Goal: Task Accomplishment & Management: Manage account settings

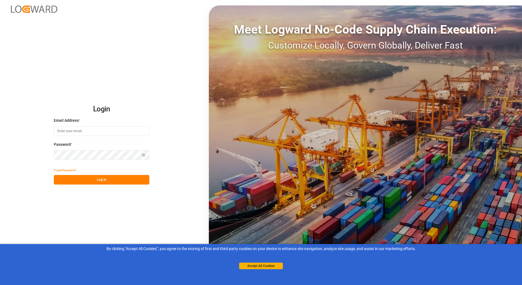
click at [92, 132] on input at bounding box center [101, 131] width 95 height 10
type input "[PERSON_NAME][EMAIL_ADDRESS][PERSON_NAME][DOMAIN_NAME]"
click at [134, 177] on button "Log In" at bounding box center [101, 180] width 95 height 10
click at [143, 156] on icon "button" at bounding box center [144, 155] width 4 height 4
click at [88, 182] on button "Log In" at bounding box center [101, 180] width 95 height 10
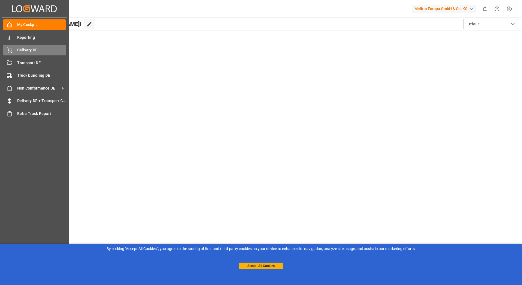
click at [7, 49] on div at bounding box center [7, 50] width 9 height 6
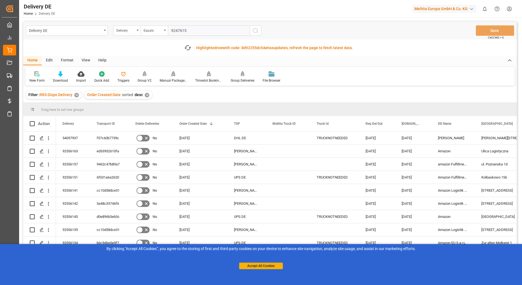
type input "92476152"
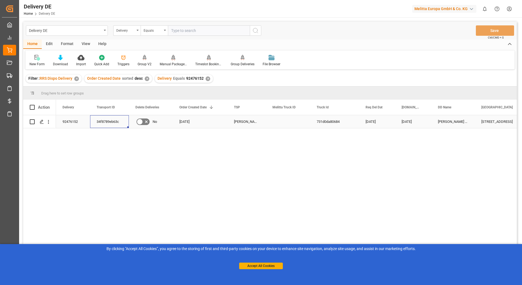
drag, startPoint x: 93, startPoint y: 120, endPoint x: 110, endPoint y: 121, distance: 17.2
click at [110, 121] on div "34f8789eb63c" at bounding box center [109, 121] width 39 height 13
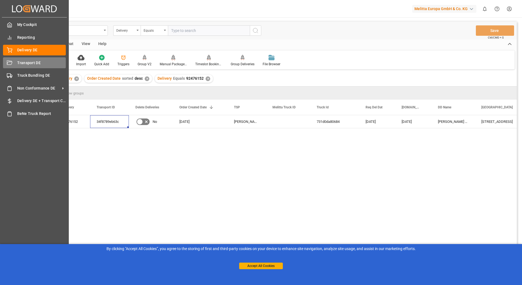
click at [8, 64] on icon at bounding box center [9, 62] width 5 height 4
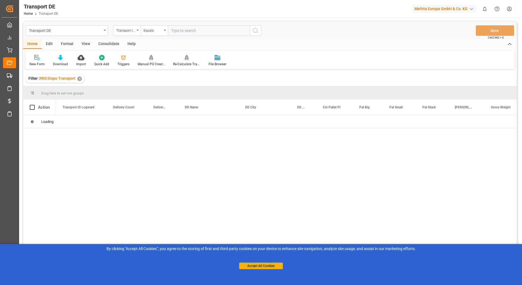
click at [179, 29] on input "text" at bounding box center [209, 30] width 82 height 10
paste input "34f8789eb63c"
type input "34f8789eb63c"
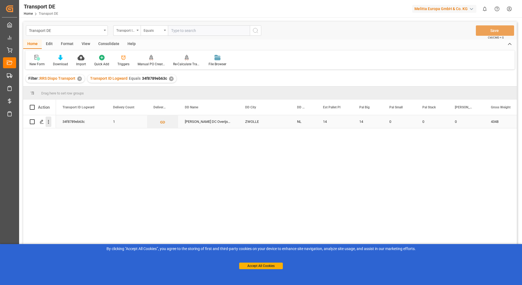
click at [48, 121] on icon "open menu" at bounding box center [49, 122] width 6 height 6
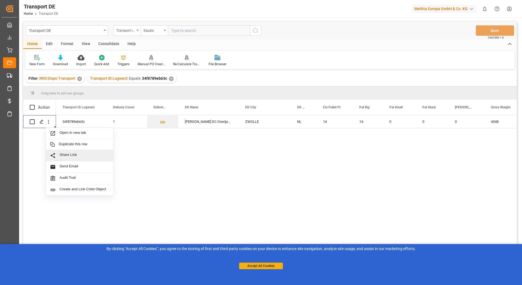
click at [152, 167] on div "34f8789eb63c 1 [PERSON_NAME] DC Overijssel [GEOGRAPHIC_DATA] NL 14 14 0 0 0 434…" at bounding box center [286, 201] width 461 height 173
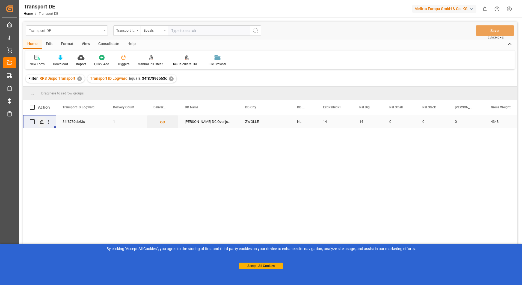
click at [41, 122] on icon "Press SPACE to select this row." at bounding box center [42, 121] width 4 height 4
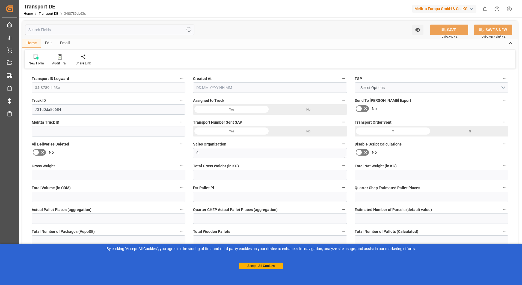
type input "4348"
type input "3992.49"
type input "3202.74"
type input "22763.16"
type input "14"
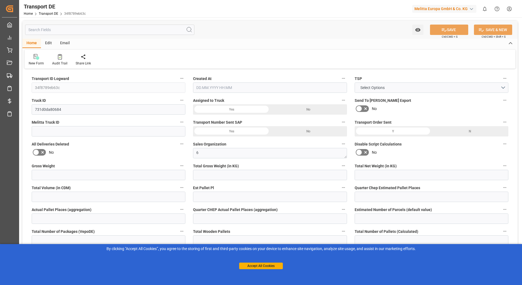
type input "0"
type input "14"
type input "0"
type input "14"
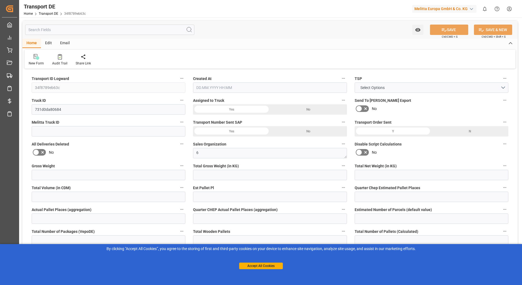
type input "14"
type input "0"
type input "605.59"
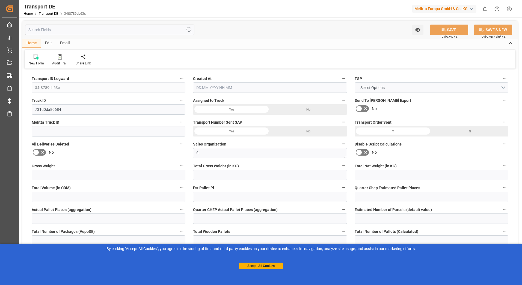
type input "77.847"
type input "605.59"
type input "80"
type input "0"
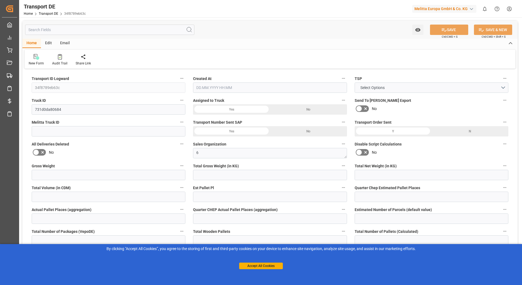
type input "0"
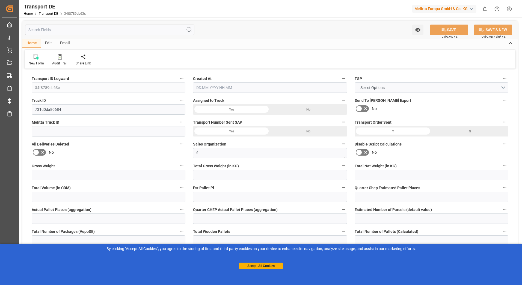
type input "0"
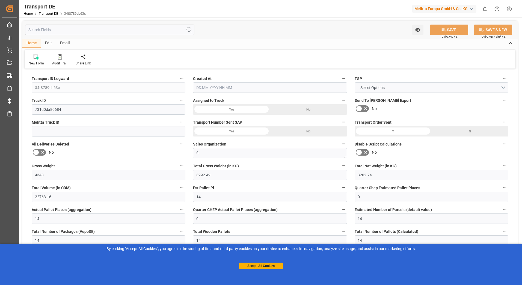
type input "0"
type input "3992.49"
type input "10767.6795"
type input "21"
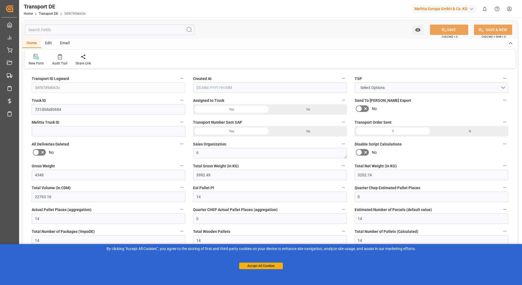
type input "80"
type input "14"
type input "0"
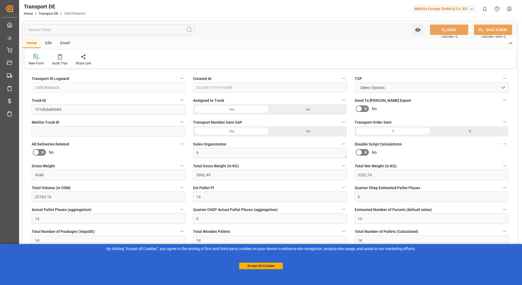
type input "0"
type input "1"
type input "0"
type input "1026"
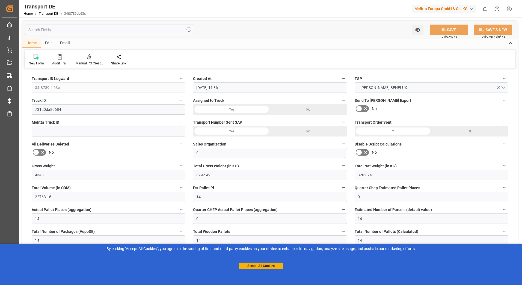
type input "[DATE] 11:36"
type input "[DATE]"
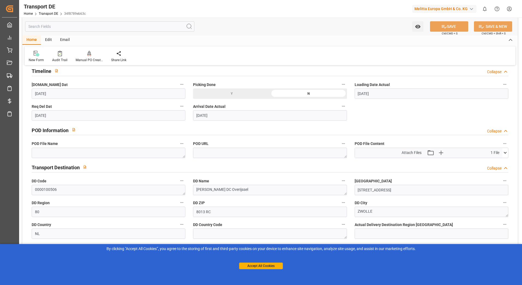
scroll to position [300, 0]
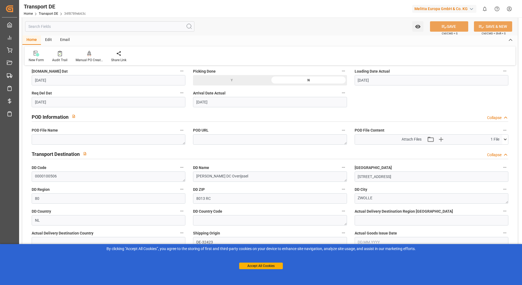
click at [410, 139] on span "Attach Files" at bounding box center [411, 139] width 20 height 6
click at [506, 142] on icon at bounding box center [505, 139] width 6 height 6
click at [407, 149] on div "34f8789eb63c_pod_van...000000.pdf" at bounding box center [431, 150] width 147 height 6
click at [406, 148] on div "34f8789eb63c_pod_van...000000.pdf" at bounding box center [431, 150] width 147 height 6
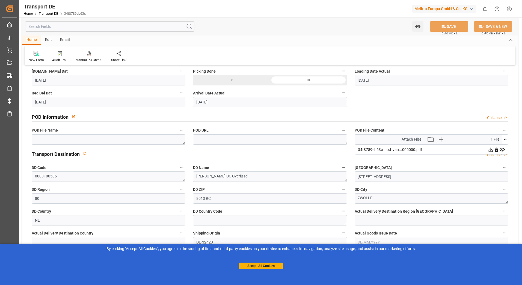
click at [502, 149] on icon at bounding box center [502, 150] width 6 height 6
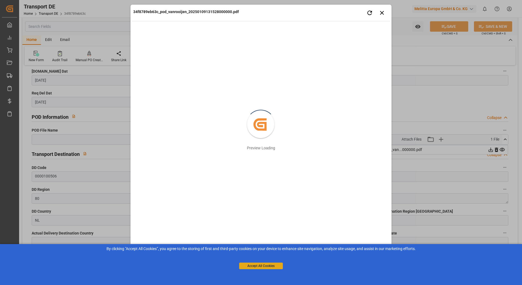
click at [267, 264] on button "Accept All Cookies" at bounding box center [261, 265] width 44 height 7
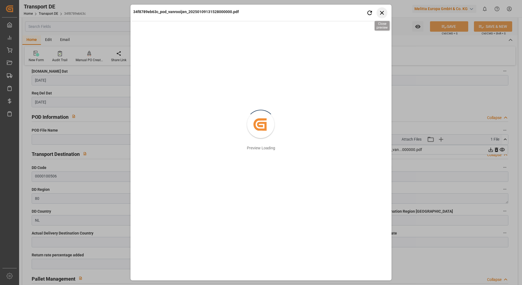
click at [382, 13] on icon "button" at bounding box center [381, 12] width 7 height 7
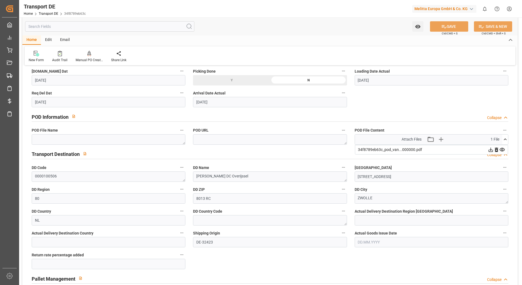
click at [491, 149] on icon at bounding box center [490, 149] width 4 height 4
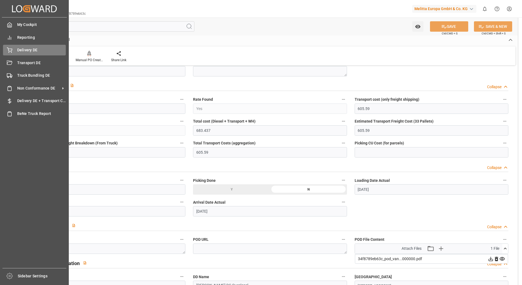
click at [13, 53] on div "Delivery DE Delivery DE" at bounding box center [34, 50] width 63 height 11
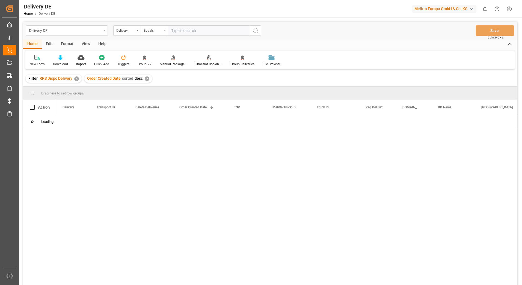
click at [187, 31] on input "text" at bounding box center [209, 30] width 82 height 10
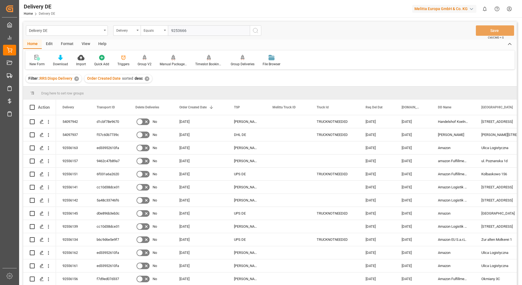
type input "92536666"
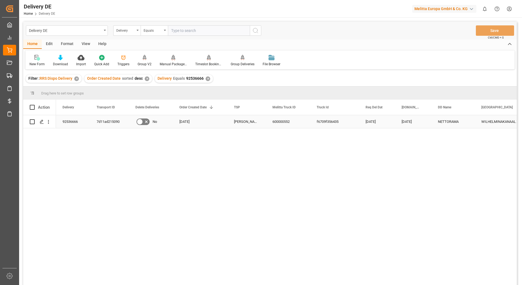
click at [103, 120] on div "7d11ad215090" at bounding box center [109, 121] width 39 height 13
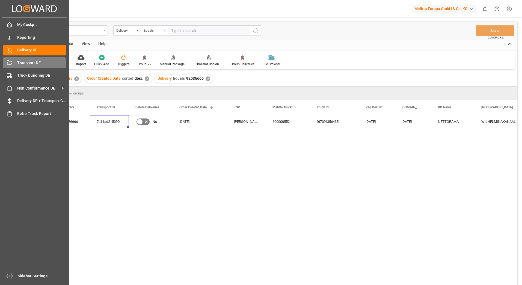
click at [11, 62] on icon at bounding box center [9, 62] width 5 height 4
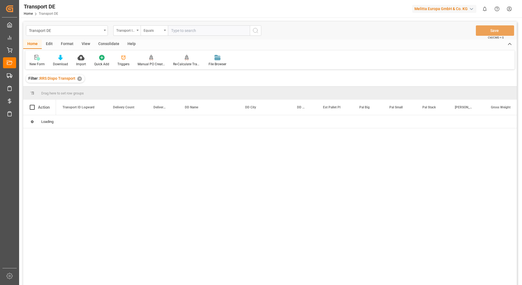
click at [179, 32] on input "text" at bounding box center [209, 30] width 82 height 10
paste input "7d11ad215090"
type input "7d11ad215090"
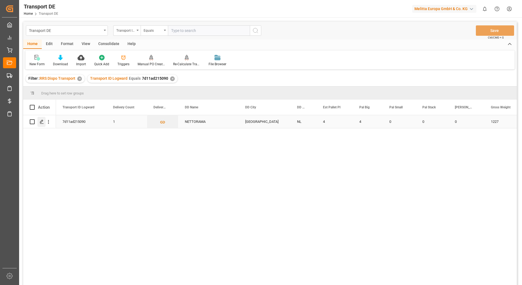
click at [42, 123] on icon "Press SPACE to select this row." at bounding box center [42, 121] width 4 height 4
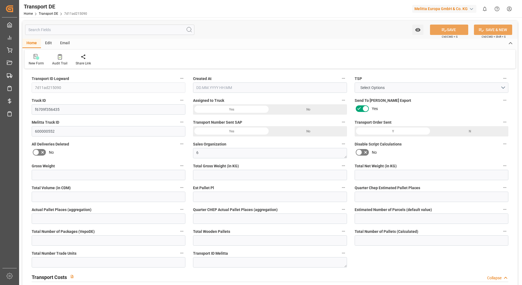
type input "1227"
type input "1125.225"
type input "929.718"
type input "6452.46"
type input "4"
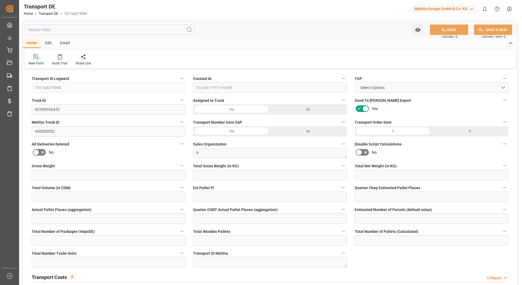
type input "0"
type input "3.5"
type input "0"
type input "1"
type input "4"
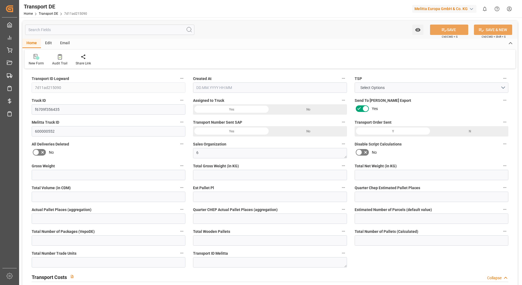
type input "4"
type input "0"
type input "297"
type input "0"
type input "200.95"
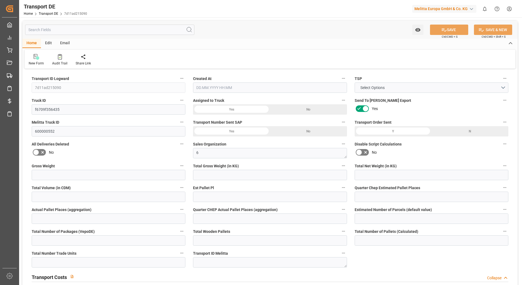
type input "3.039"
type input "200.95"
type input "195.6248"
type input "49"
type input "0"
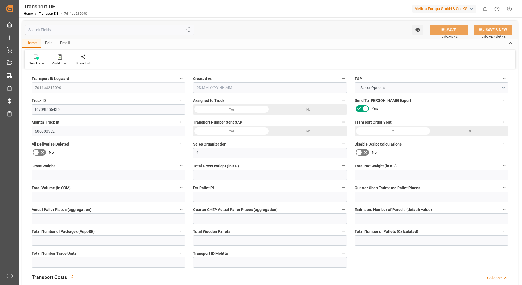
type input "0"
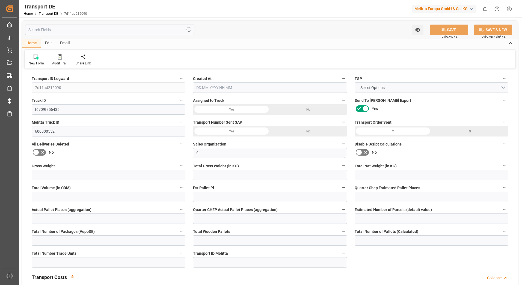
type input "0"
type input "-5.3252"
type input "0"
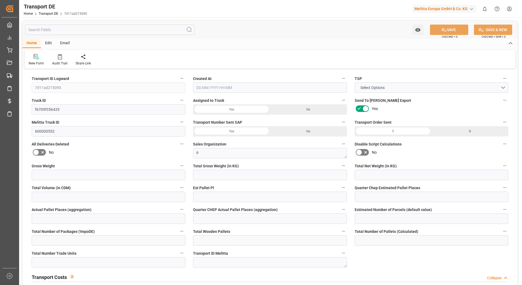
type input "0"
type input "1125.225"
type input "4710.8598"
type input "21"
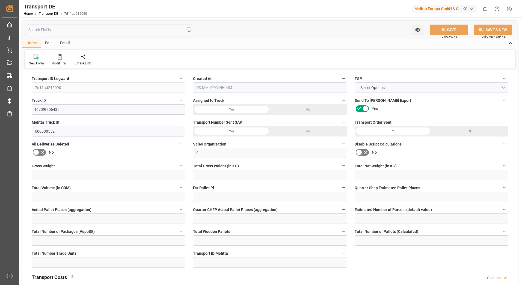
type input "35"
type input "4"
type input "0"
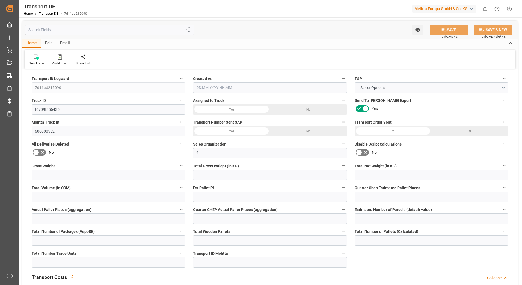
type input "0"
type input "1"
type input "0"
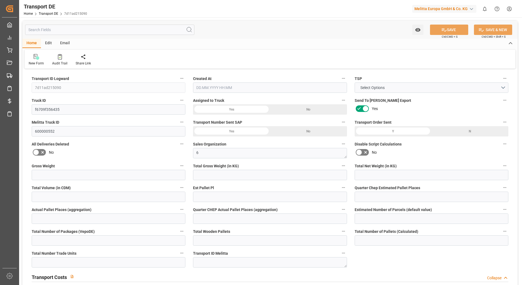
type input "297"
type input "198.6638"
type input "[DATE] 08:19"
type input "[DATE]"
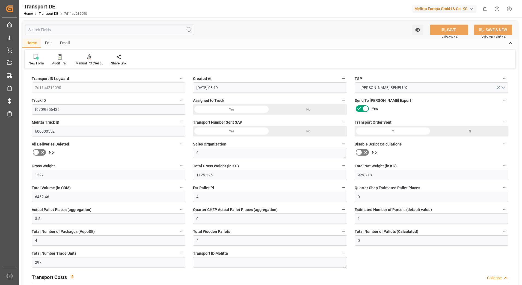
type input "[DATE]"
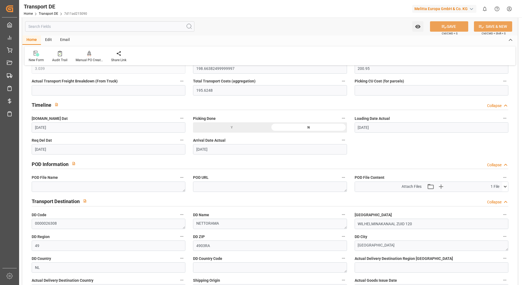
scroll to position [273, 0]
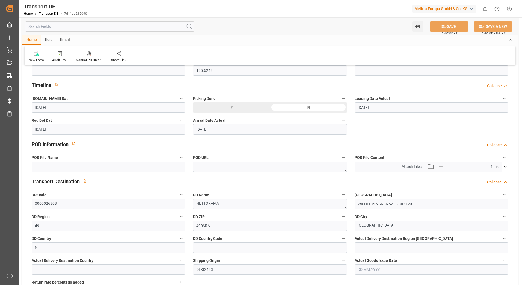
click at [505, 166] on icon at bounding box center [505, 167] width 6 height 6
click at [503, 177] on icon at bounding box center [502, 177] width 6 height 6
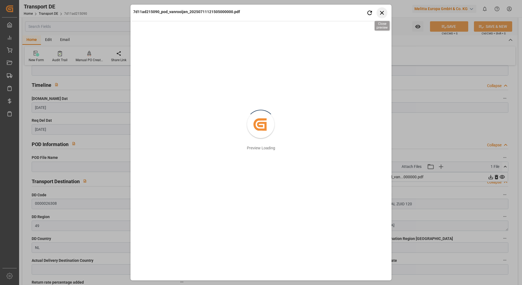
click at [381, 16] on icon "button" at bounding box center [381, 12] width 7 height 7
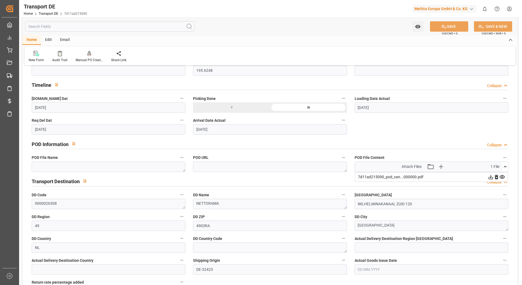
click at [489, 175] on icon at bounding box center [491, 177] width 6 height 6
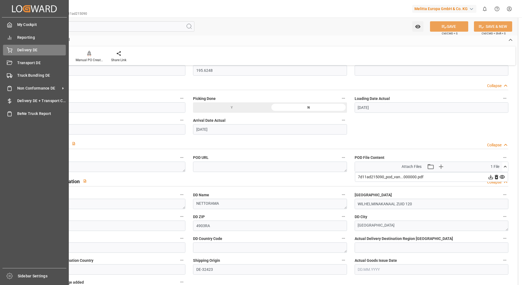
click at [13, 47] on div "Delivery DE Delivery DE" at bounding box center [34, 50] width 63 height 11
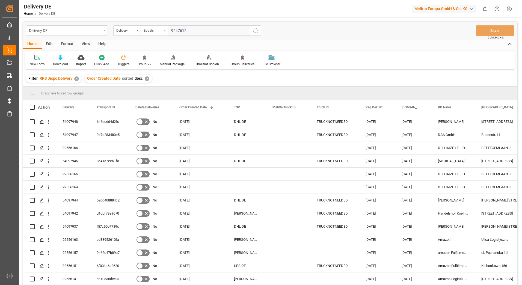
type input "92476127"
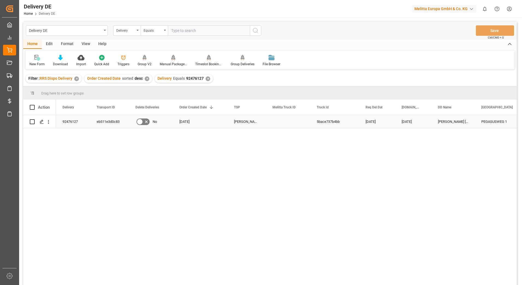
click at [101, 121] on div "eb511e3d0c83" at bounding box center [109, 121] width 39 height 13
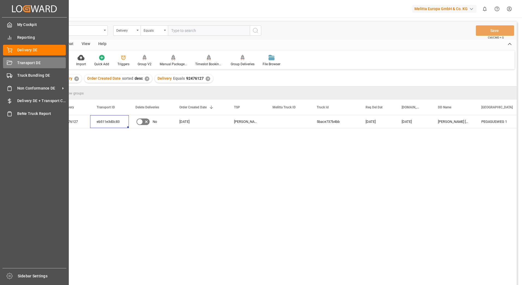
click at [16, 62] on div "Transport DE Transport DE" at bounding box center [34, 62] width 63 height 11
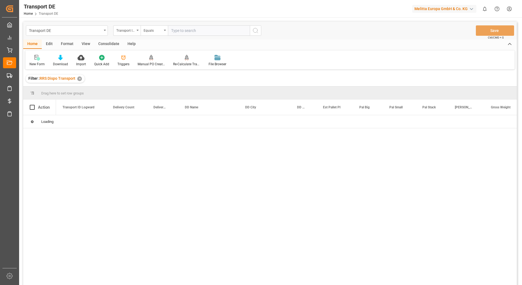
click at [187, 32] on input "text" at bounding box center [209, 30] width 82 height 10
paste input "eb511e3d0c83"
type input "eb511e3d0c83"
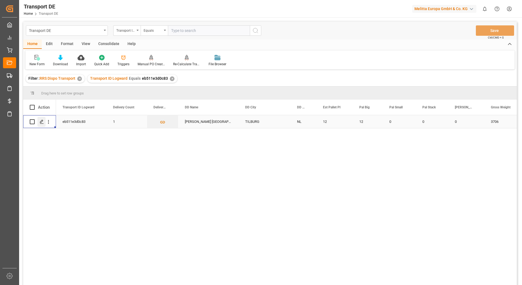
click at [39, 121] on div "Press SPACE to select this row." at bounding box center [41, 122] width 8 height 10
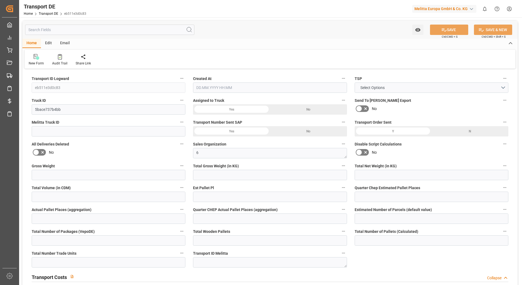
type input "3706"
type input "3401.514"
type input "2725.812"
type input "19477.08"
type input "12"
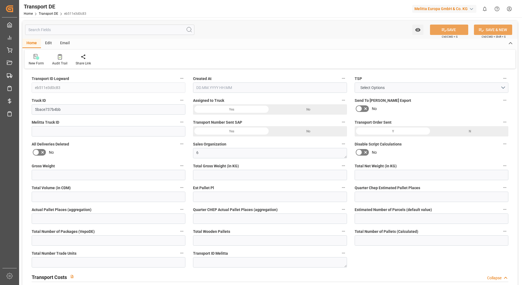
type input "0"
type input "12"
type input "0"
type input "12"
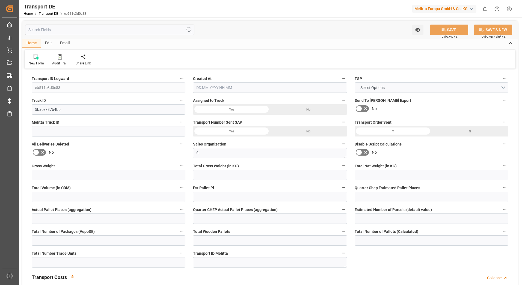
type input "12"
type input "0"
type input "524.86"
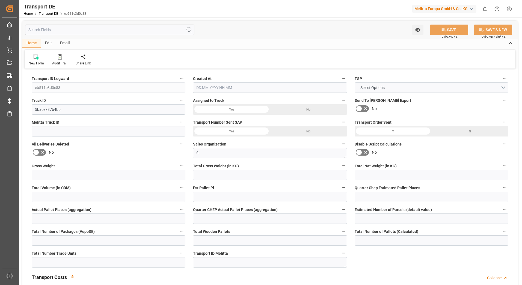
type input "67.251"
type input "524.86"
type input "50"
type input "0"
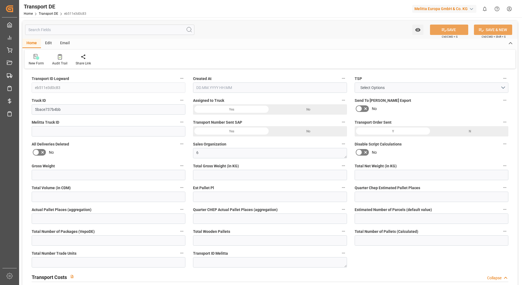
type input "0"
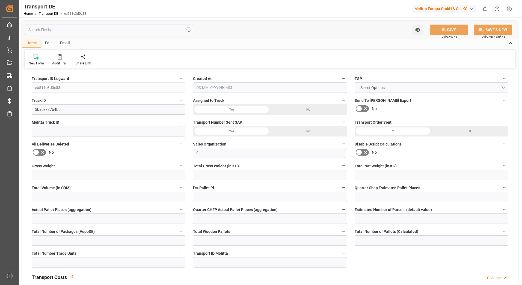
type input "0"
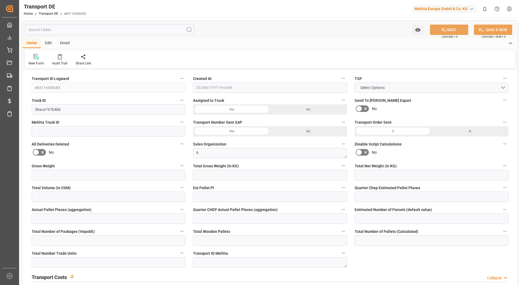
type input "0"
type input "3401.514"
type input "10767.6795"
type input "21"
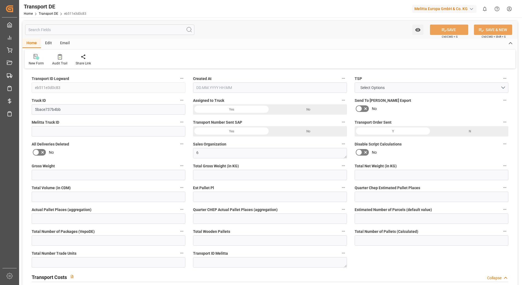
type input "80"
type input "12"
type input "0"
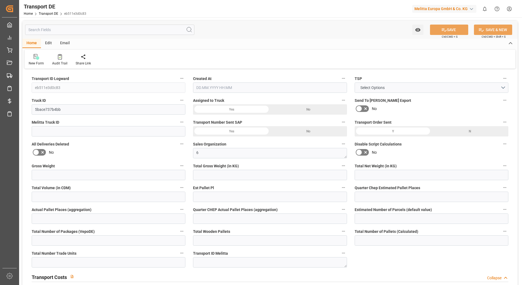
type input "0"
type input "1"
type input "0"
type input "882"
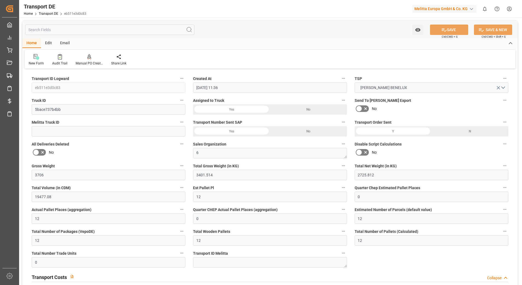
type input "[DATE] 11:36"
type input "[DATE]"
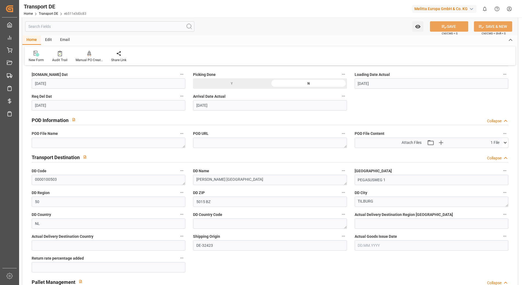
scroll to position [300, 0]
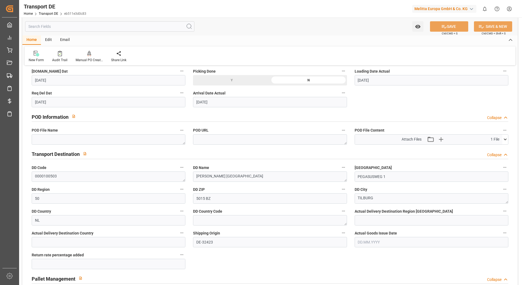
click at [504, 138] on icon at bounding box center [505, 139] width 6 height 6
click at [489, 150] on icon at bounding box center [491, 150] width 6 height 6
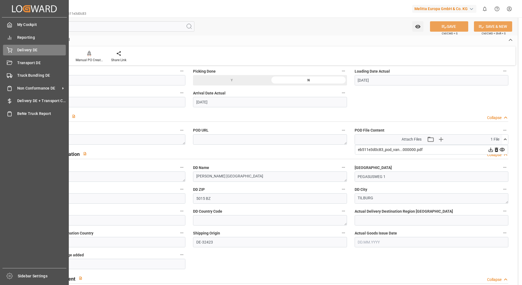
click at [13, 51] on div "Delivery DE Delivery DE" at bounding box center [34, 50] width 63 height 11
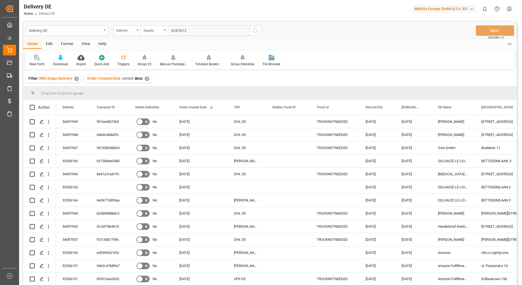
type input "92476126"
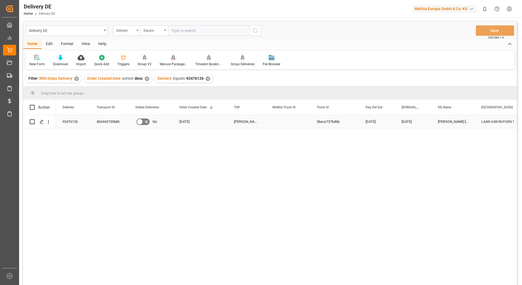
click at [110, 124] on div "4b3443733b86" at bounding box center [109, 121] width 39 height 13
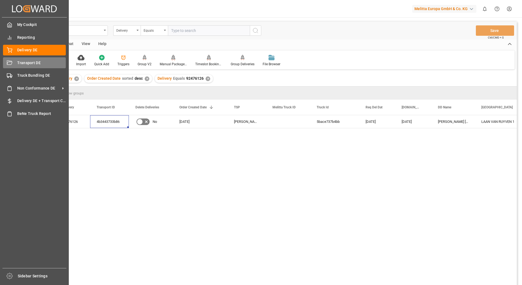
click at [11, 62] on icon at bounding box center [9, 62] width 5 height 5
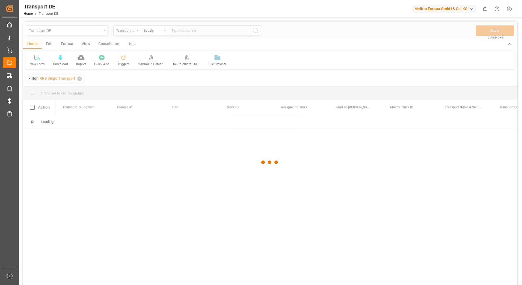
click at [181, 32] on div at bounding box center [269, 163] width 493 height 282
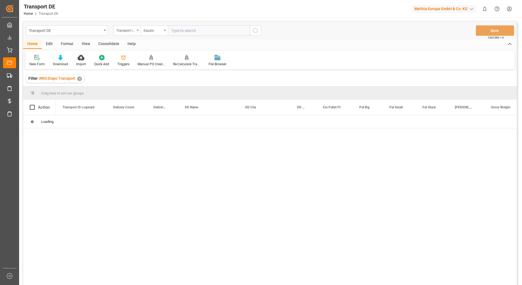
click at [181, 32] on input "text" at bounding box center [209, 30] width 82 height 10
paste input "4b3443733b86"
type input "4b3443733b86"
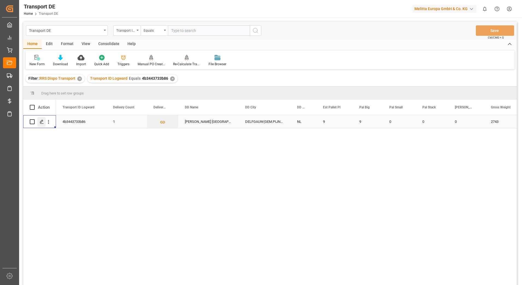
click at [42, 123] on icon "Press SPACE to select this row." at bounding box center [42, 121] width 4 height 4
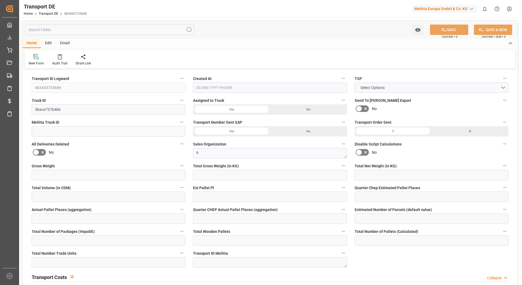
type input "2743"
type input "2515.05"
type input "2010.42"
type input "14547.96"
type input "9"
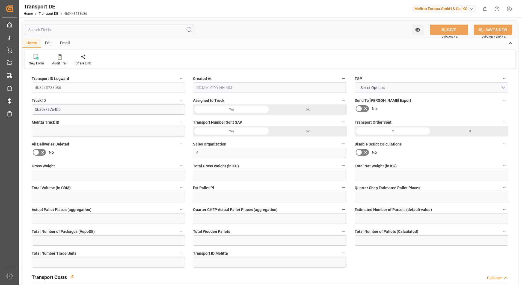
type input "0"
type input "9"
type input "0"
type input "9"
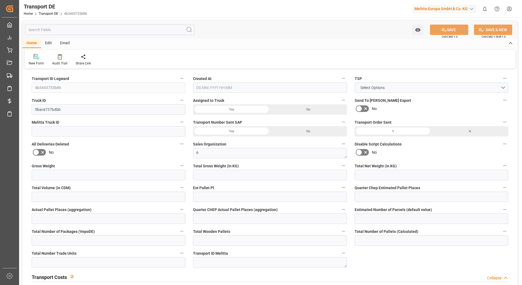
type input "9"
type input "0"
type input "401.01"
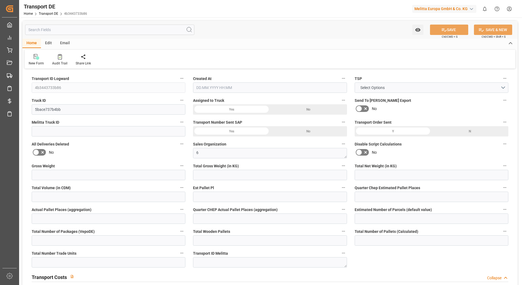
type input "51.357"
type input "401.01"
type input "26"
type input "0"
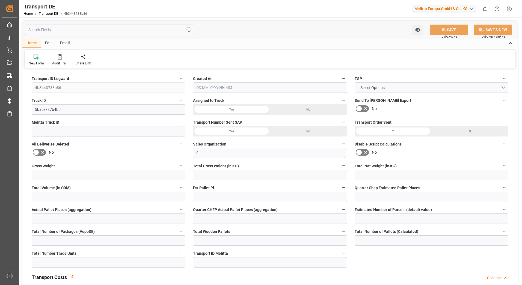
type input "0"
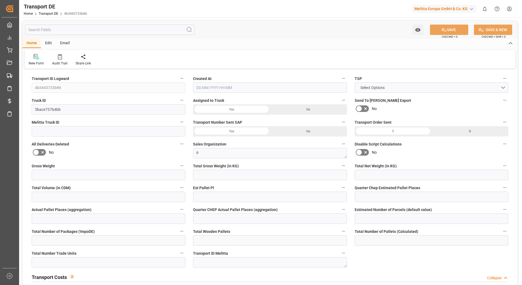
type input "0"
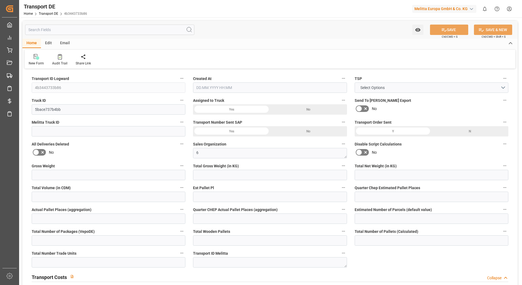
type input "0"
type input "2515.05"
type input "10767.6795"
type input "21"
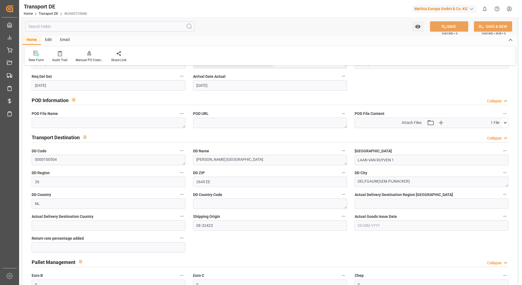
scroll to position [300, 0]
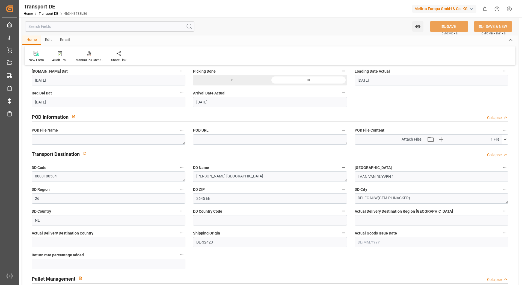
click at [503, 140] on icon at bounding box center [505, 139] width 6 height 6
click at [489, 150] on icon at bounding box center [490, 149] width 4 height 4
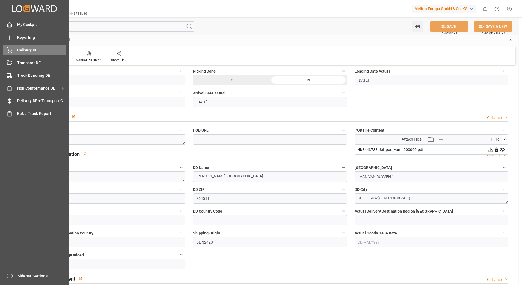
click at [10, 48] on icon at bounding box center [9, 49] width 5 height 5
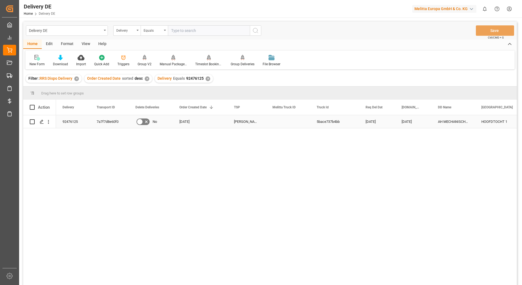
click at [107, 123] on div "7a7f7d8e60f0" at bounding box center [109, 121] width 39 height 13
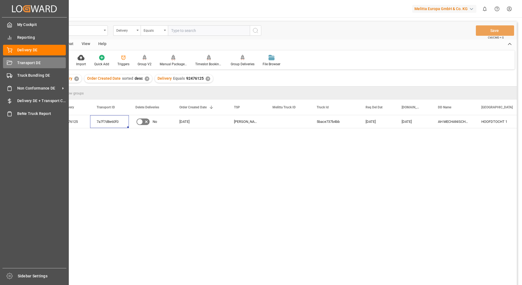
click at [17, 60] on div "Transport DE Transport DE" at bounding box center [34, 62] width 63 height 11
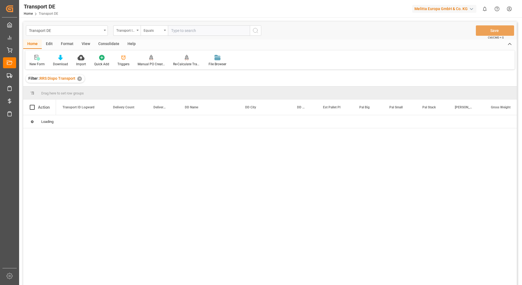
click at [176, 32] on input "text" at bounding box center [209, 30] width 82 height 10
paste input "7a7f7d8e60f0"
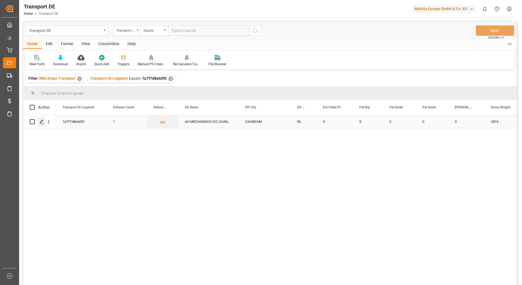
click at [40, 122] on polygon "Press SPACE to select this row." at bounding box center [41, 121] width 3 height 3
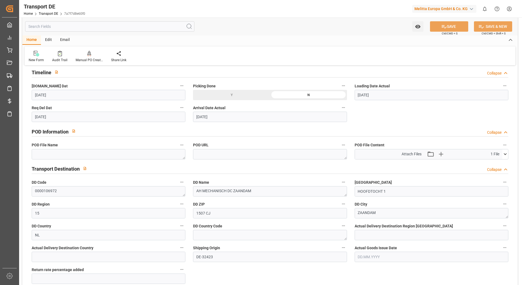
scroll to position [300, 0]
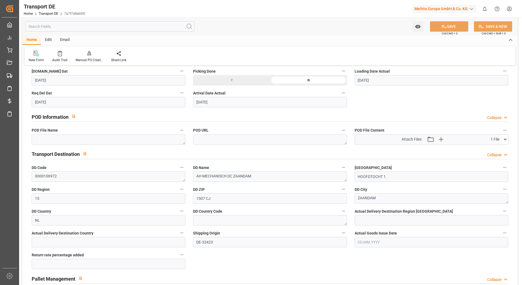
click at [505, 140] on icon at bounding box center [504, 140] width 3 height 2
click at [490, 150] on icon at bounding box center [491, 150] width 6 height 6
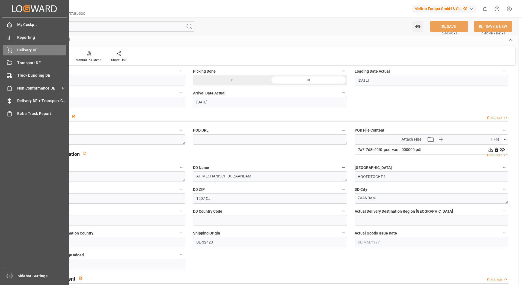
click at [13, 51] on div "Delivery DE Delivery DE" at bounding box center [34, 50] width 63 height 11
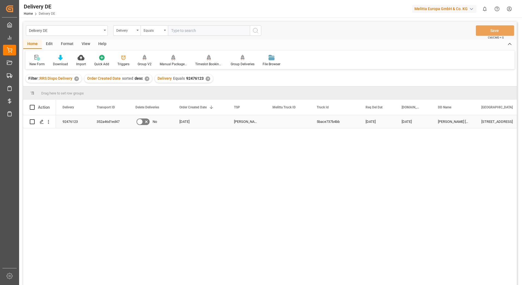
click at [109, 124] on div "352a46d1ed47" at bounding box center [109, 121] width 39 height 13
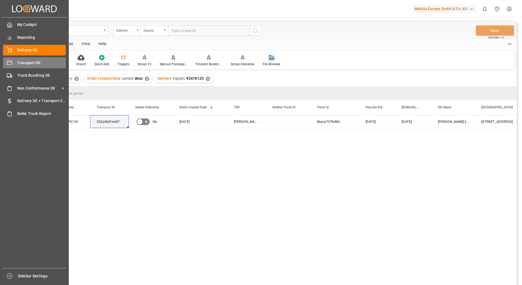
click at [16, 63] on div "Transport DE Transport DE" at bounding box center [34, 62] width 63 height 11
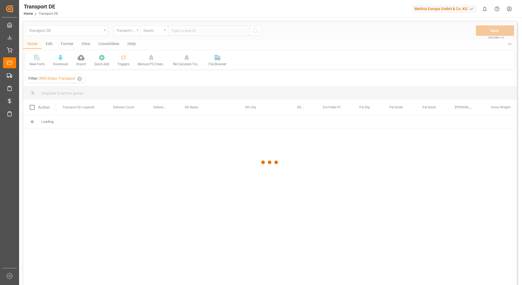
click at [183, 31] on div at bounding box center [269, 163] width 493 height 282
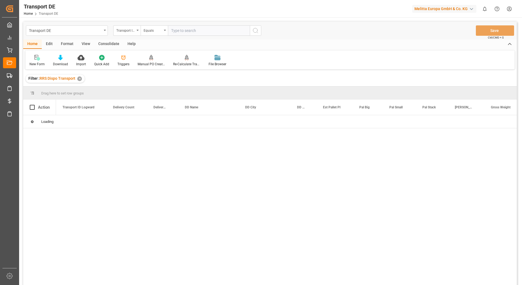
click at [183, 31] on input "text" at bounding box center [209, 30] width 82 height 10
paste input "352a46d1ed47"
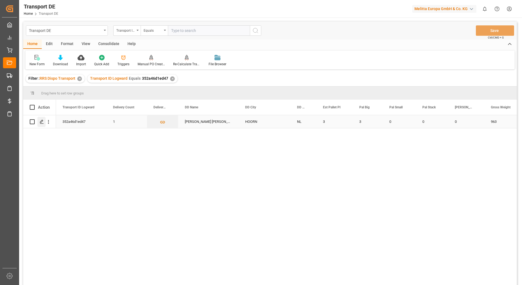
click at [41, 119] on icon "Press SPACE to select this row." at bounding box center [42, 121] width 4 height 4
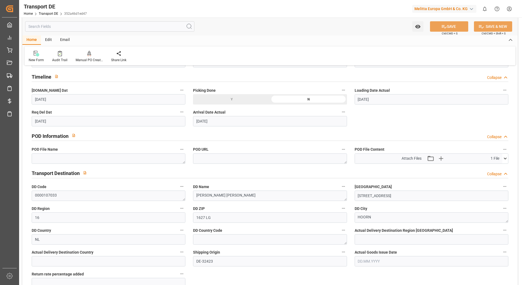
scroll to position [300, 0]
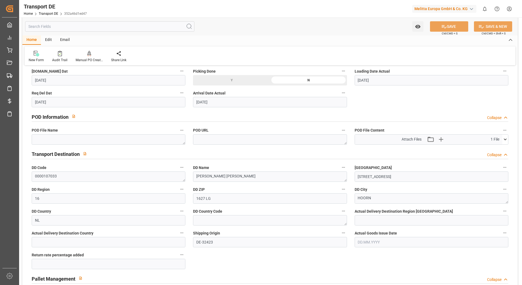
click at [504, 139] on icon at bounding box center [504, 140] width 3 height 2
click at [490, 150] on icon at bounding box center [490, 149] width 4 height 4
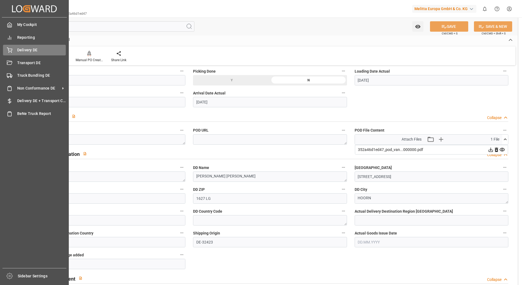
click at [15, 46] on div "Delivery DE Delivery DE" at bounding box center [34, 50] width 63 height 11
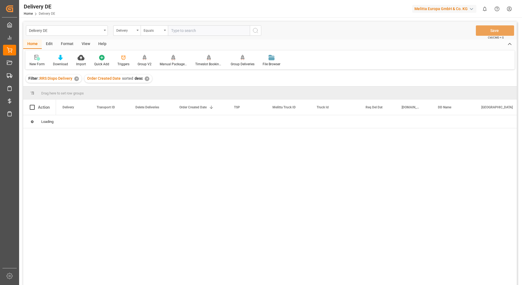
click at [187, 32] on input "text" at bounding box center [209, 30] width 82 height 10
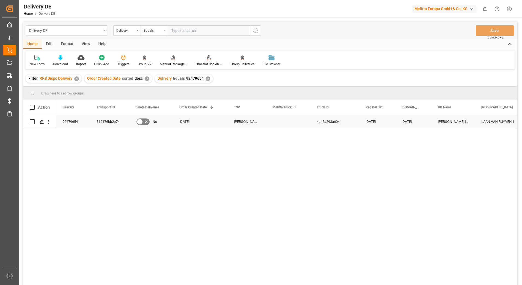
click at [110, 121] on div "312176bb2e74" at bounding box center [109, 121] width 39 height 13
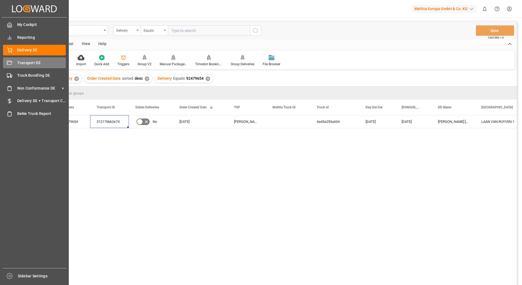
click at [18, 64] on span "Transport DE" at bounding box center [41, 63] width 49 height 6
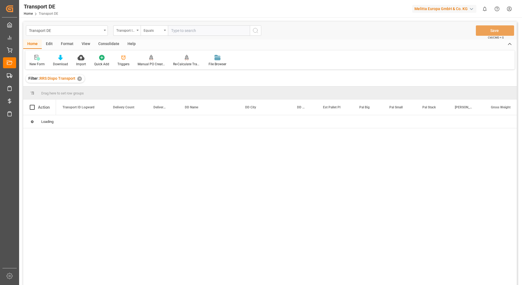
click at [173, 31] on input "text" at bounding box center [209, 30] width 82 height 10
paste input "312176bb2e74"
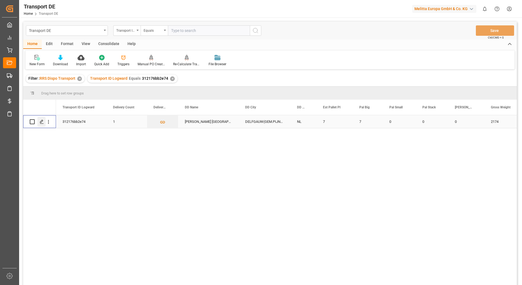
click at [40, 121] on icon "Press SPACE to select this row." at bounding box center [42, 121] width 4 height 4
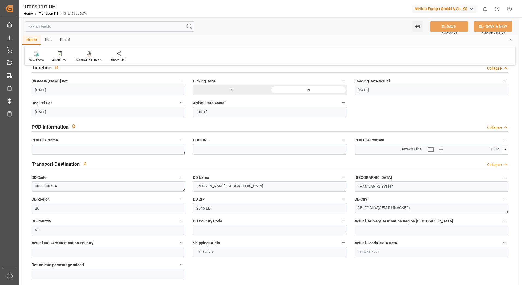
scroll to position [300, 0]
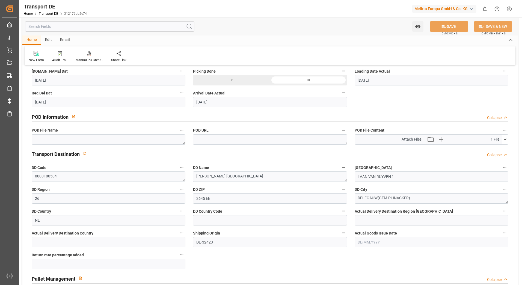
click at [504, 141] on icon at bounding box center [505, 139] width 6 height 6
click at [491, 150] on icon at bounding box center [490, 149] width 4 height 4
click at [490, 150] on icon at bounding box center [490, 149] width 4 height 4
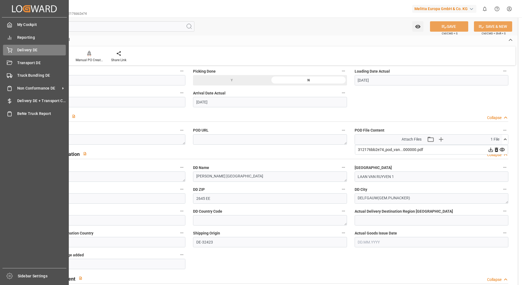
click at [19, 52] on span "Delivery DE" at bounding box center [41, 50] width 49 height 6
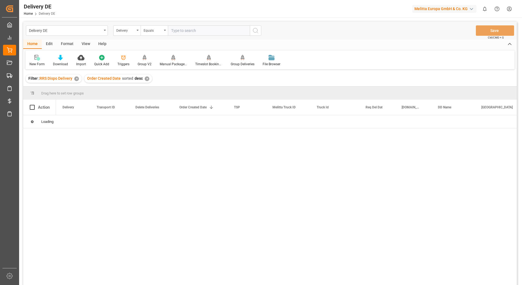
click at [175, 32] on input "text" at bounding box center [209, 30] width 82 height 10
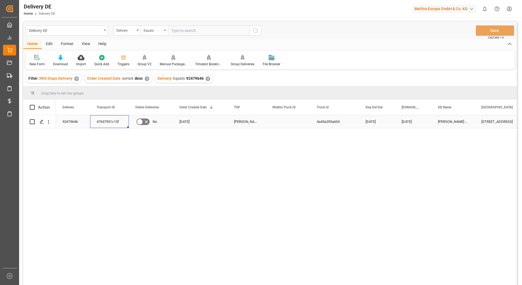
click at [114, 123] on div "47637931c13f" at bounding box center [109, 121] width 39 height 13
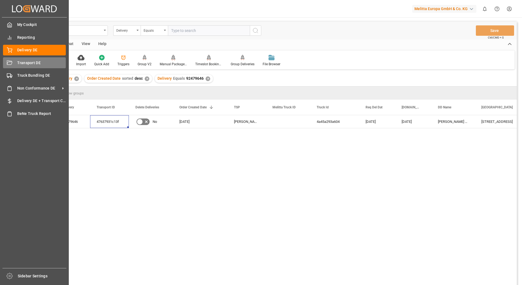
click at [6, 63] on div at bounding box center [7, 63] width 9 height 6
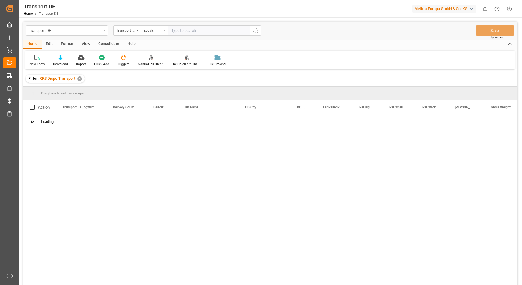
click at [175, 32] on input "text" at bounding box center [209, 30] width 82 height 10
paste input "47637931c13f"
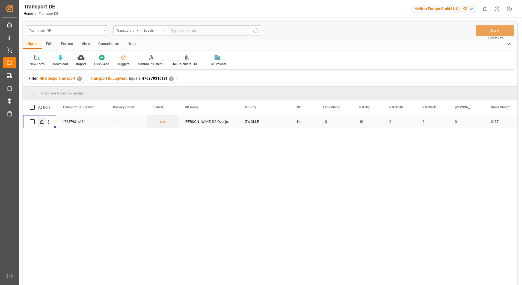
click at [41, 122] on polygon "Press SPACE to select this row." at bounding box center [41, 121] width 3 height 3
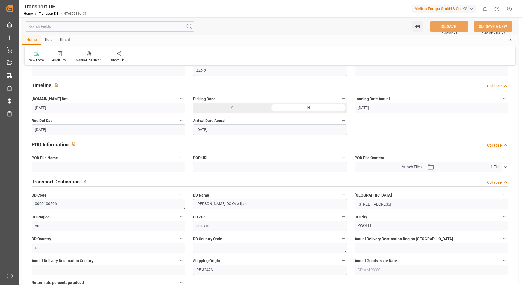
scroll to position [273, 0]
click at [504, 166] on icon at bounding box center [505, 167] width 6 height 6
click at [490, 176] on icon at bounding box center [491, 177] width 6 height 6
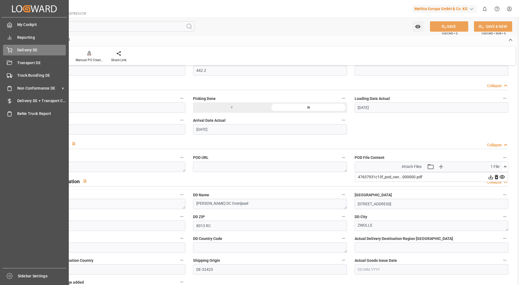
click at [5, 49] on div at bounding box center [7, 50] width 9 height 6
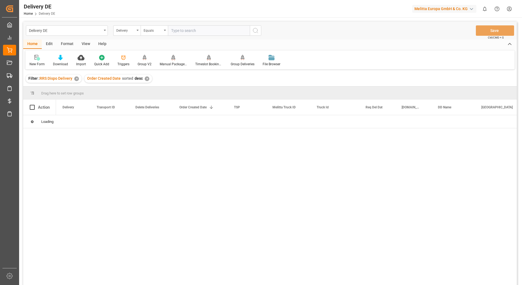
click at [180, 31] on input "text" at bounding box center [209, 30] width 82 height 10
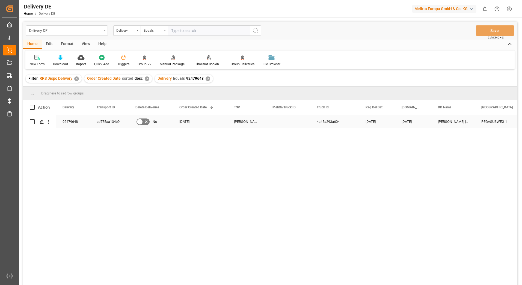
click at [102, 121] on div "ce775aa134b9" at bounding box center [109, 121] width 39 height 13
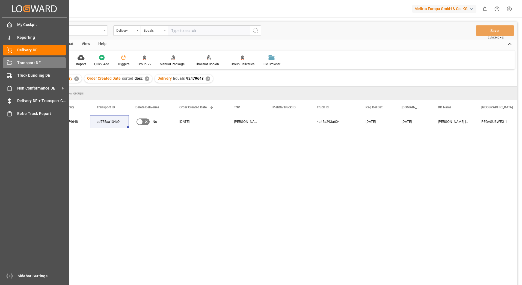
click at [8, 59] on div "Transport DE Transport DE" at bounding box center [34, 62] width 63 height 11
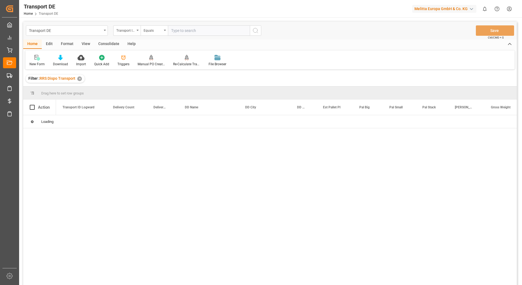
click at [178, 30] on input "text" at bounding box center [209, 30] width 82 height 10
paste input "ce775aa134b9"
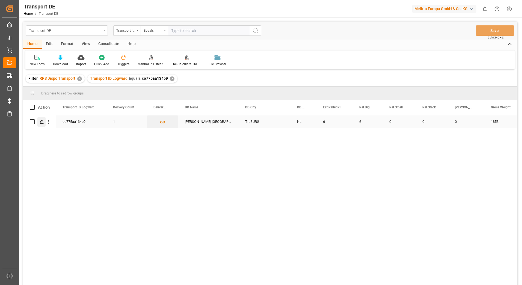
click at [42, 124] on icon "Press SPACE to select this row." at bounding box center [42, 121] width 4 height 4
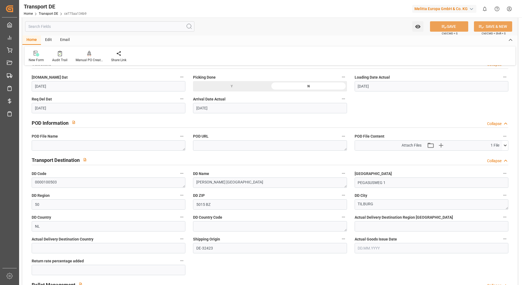
scroll to position [300, 0]
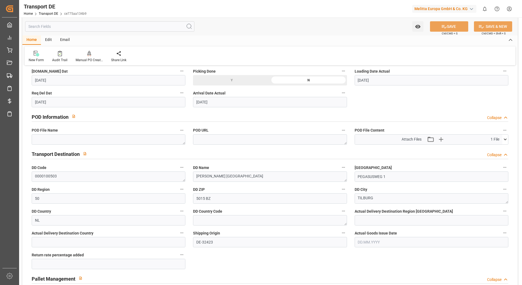
click at [502, 140] on icon at bounding box center [505, 139] width 6 height 6
click at [490, 150] on icon at bounding box center [490, 149] width 4 height 4
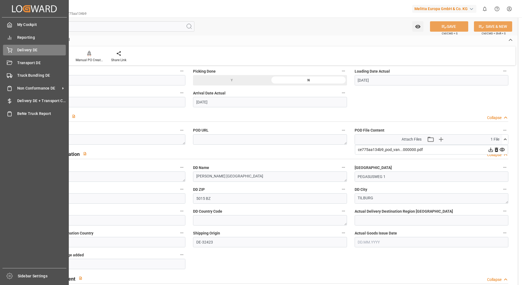
click at [7, 47] on div "Delivery DE Delivery DE" at bounding box center [34, 50] width 63 height 11
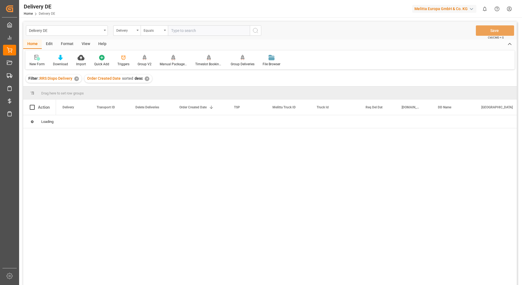
click at [176, 31] on input "text" at bounding box center [209, 30] width 82 height 10
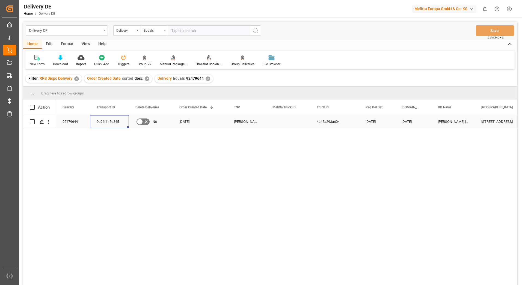
click at [111, 124] on div "9c94f145e345" at bounding box center [109, 121] width 39 height 13
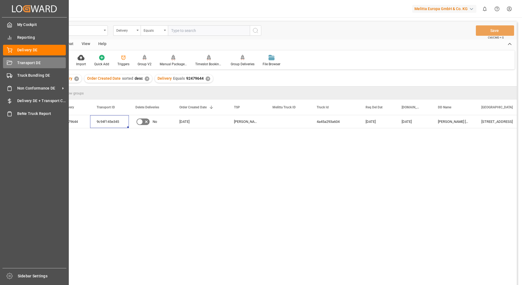
click at [13, 62] on div "Transport DE Transport DE" at bounding box center [34, 62] width 63 height 11
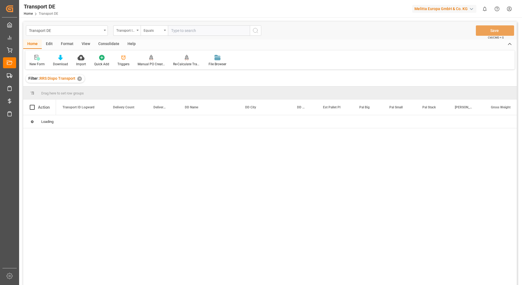
click at [176, 32] on input "text" at bounding box center [209, 30] width 82 height 10
paste input "9c94f145e345"
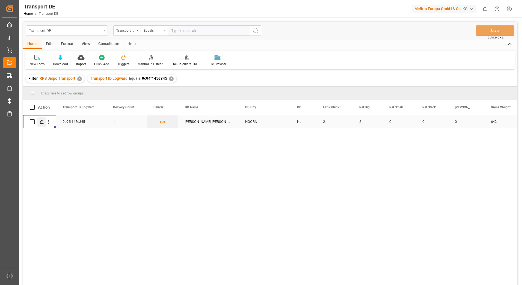
click at [40, 122] on icon "Press SPACE to select this row." at bounding box center [42, 121] width 4 height 4
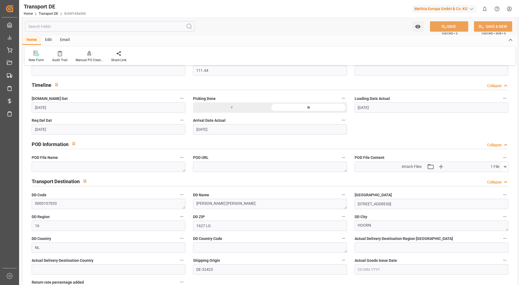
scroll to position [327, 0]
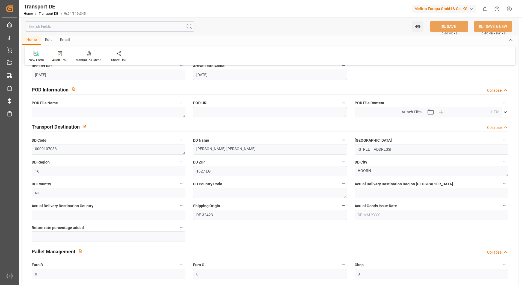
click at [507, 114] on icon at bounding box center [505, 112] width 6 height 6
click at [491, 123] on icon at bounding box center [491, 122] width 6 height 6
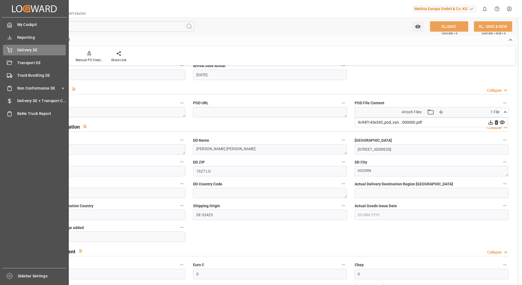
click at [13, 50] on div "Delivery DE Delivery DE" at bounding box center [34, 50] width 63 height 11
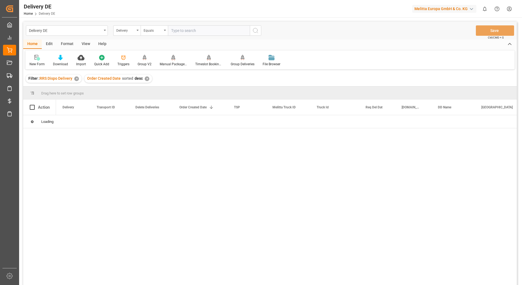
click at [173, 30] on input "text" at bounding box center [209, 30] width 82 height 10
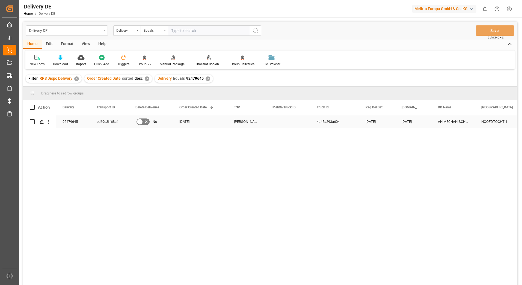
click at [113, 121] on div "bd69c3ff68cf" at bounding box center [109, 121] width 39 height 13
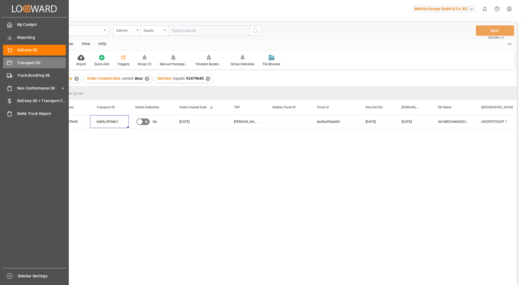
click at [16, 59] on div "Transport DE Transport DE" at bounding box center [34, 62] width 63 height 11
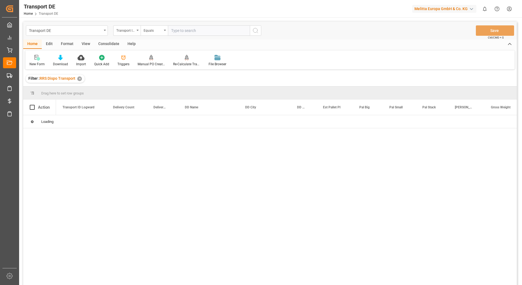
click at [182, 30] on input "text" at bounding box center [209, 30] width 82 height 10
paste input "bd69c3ff68cf"
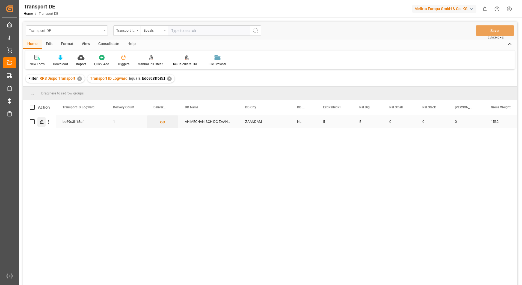
click at [40, 122] on icon "Press SPACE to select this row." at bounding box center [42, 121] width 4 height 4
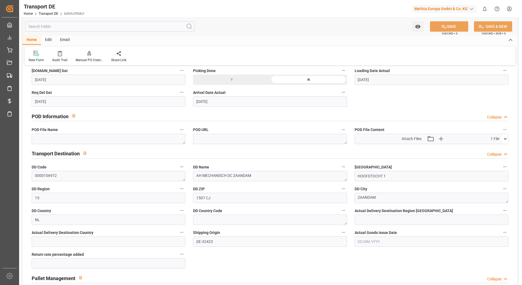
scroll to position [327, 0]
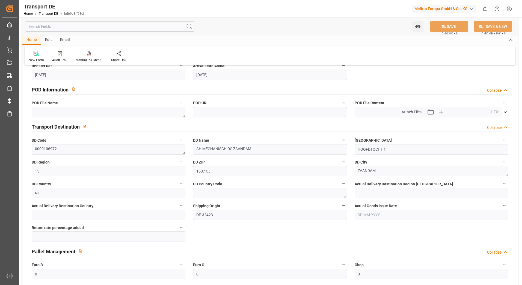
click at [505, 114] on icon at bounding box center [505, 112] width 6 height 6
click at [488, 122] on icon at bounding box center [491, 122] width 6 height 6
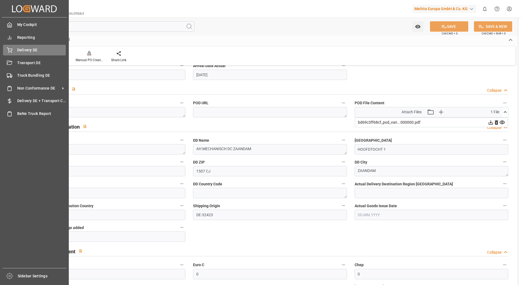
click at [10, 47] on div "Delivery DE Delivery DE" at bounding box center [34, 50] width 63 height 11
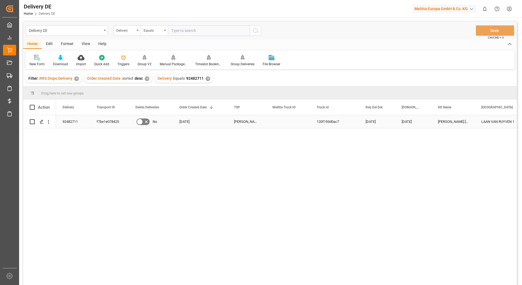
click at [100, 119] on div "f7be1e078425" at bounding box center [109, 121] width 39 height 13
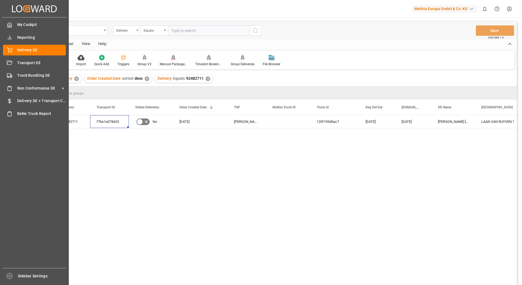
click at [2, 63] on div "Created by potrace 1.15, written by [PERSON_NAME] [DATE]-[DATE] Created by potr…" at bounding box center [34, 141] width 69 height 282
click at [9, 62] on icon at bounding box center [9, 62] width 5 height 4
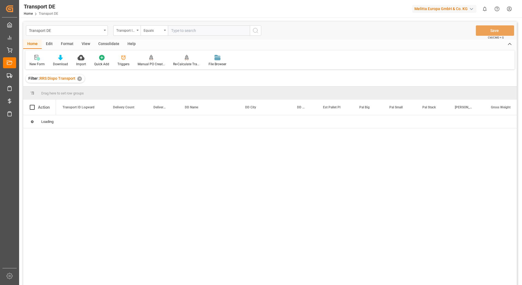
click at [178, 31] on input "text" at bounding box center [209, 30] width 82 height 10
paste input "f7be1e078425"
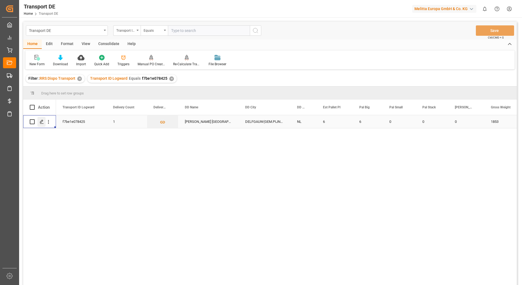
click at [40, 123] on icon "Press SPACE to select this row." at bounding box center [42, 121] width 4 height 4
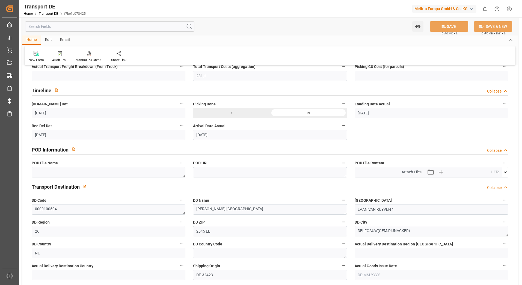
scroll to position [327, 0]
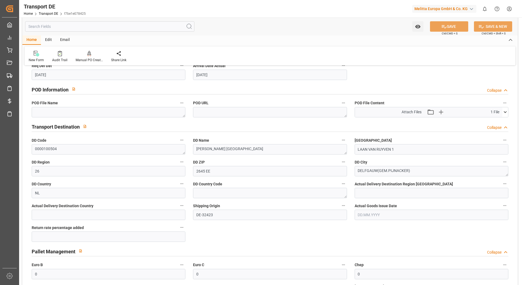
click at [504, 112] on icon at bounding box center [504, 112] width 3 height 2
click at [491, 122] on icon at bounding box center [490, 122] width 4 height 4
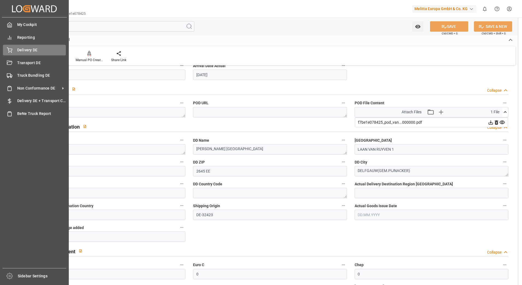
click at [5, 46] on div "Delivery DE Delivery DE" at bounding box center [34, 50] width 63 height 11
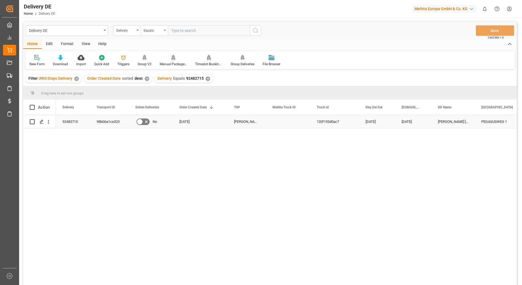
click at [116, 121] on div "98b06a1ce323" at bounding box center [109, 121] width 39 height 13
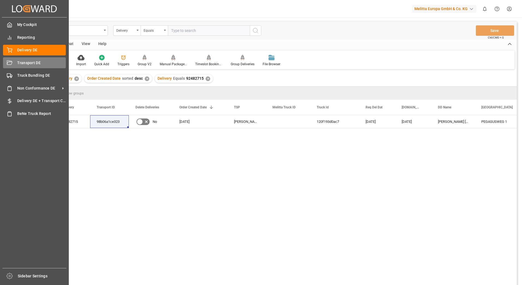
click at [9, 58] on div "Transport DE Transport DE" at bounding box center [34, 62] width 63 height 11
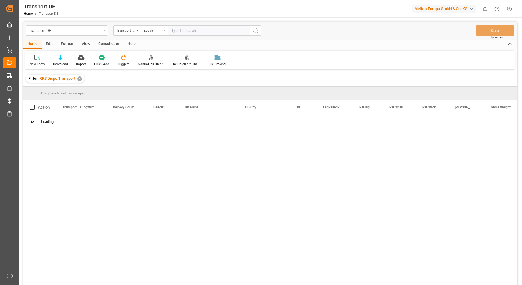
click at [174, 31] on input "text" at bounding box center [209, 30] width 82 height 10
paste input "98b06a1ce323"
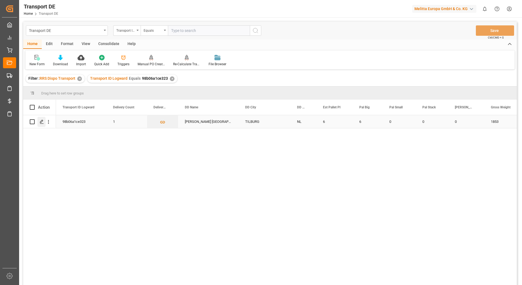
click at [42, 120] on polygon "Press SPACE to select this row." at bounding box center [41, 121] width 3 height 3
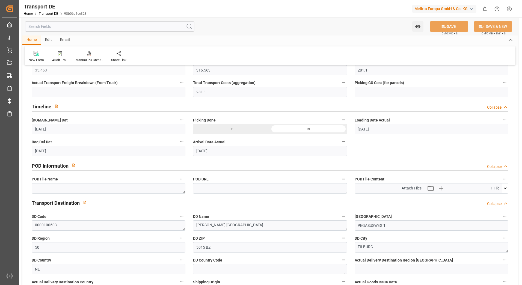
scroll to position [300, 0]
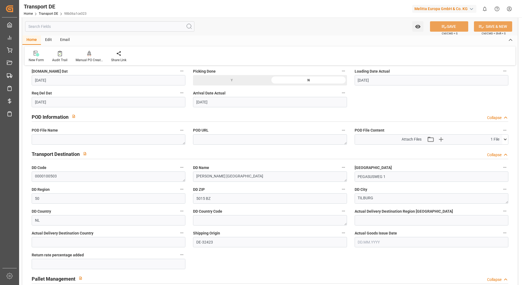
click at [503, 141] on icon at bounding box center [505, 139] width 6 height 6
click at [490, 150] on icon at bounding box center [490, 149] width 4 height 4
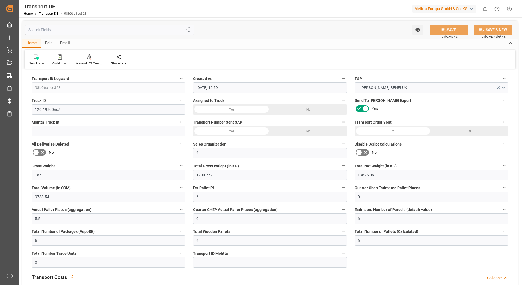
scroll to position [300, 0]
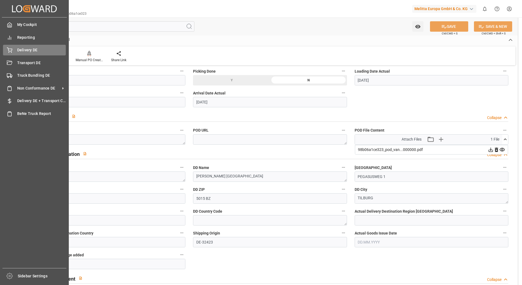
click at [11, 49] on icon at bounding box center [9, 50] width 5 height 4
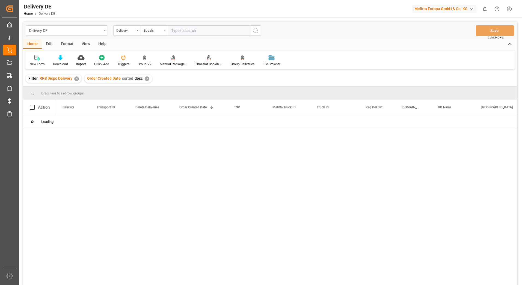
click at [177, 30] on input "text" at bounding box center [209, 30] width 82 height 10
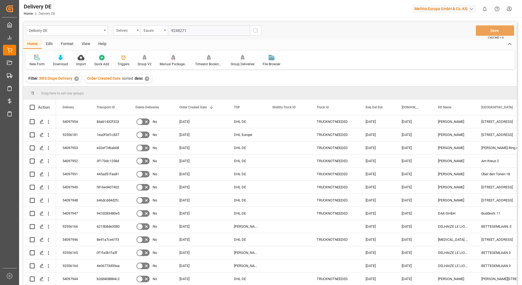
type input "92482710"
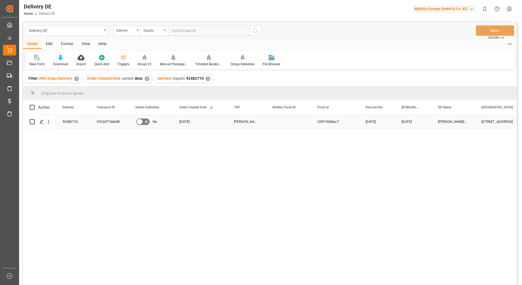
click at [107, 120] on div "0762d715de58" at bounding box center [109, 121] width 39 height 13
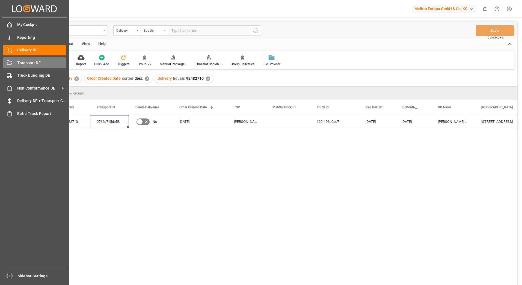
click at [14, 63] on div "Transport DE Transport DE" at bounding box center [34, 62] width 63 height 11
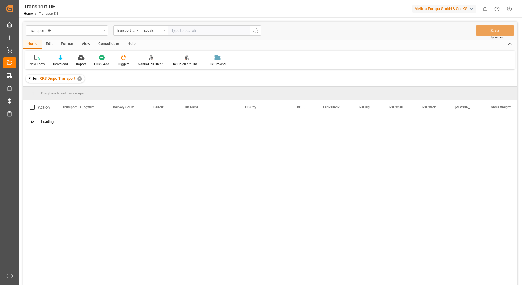
click at [181, 29] on input "text" at bounding box center [209, 30] width 82 height 10
paste input "0762d715de58"
type input "0762d715de58"
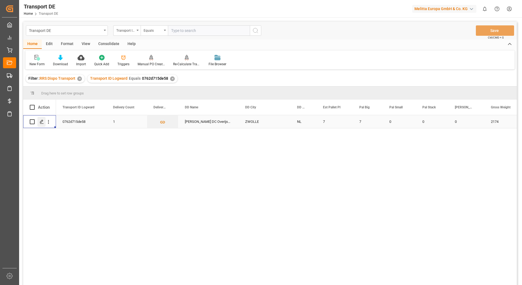
click at [40, 122] on icon "Press SPACE to select this row." at bounding box center [42, 121] width 4 height 4
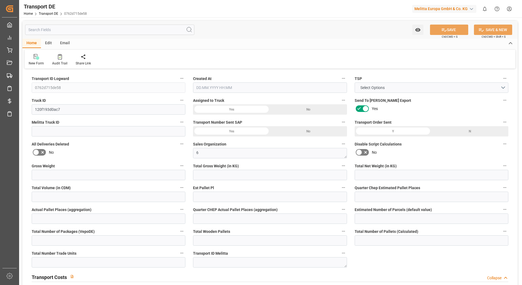
type input "2174"
type input "1996.245"
type input "1601.37"
type input "11381.58"
type input "7"
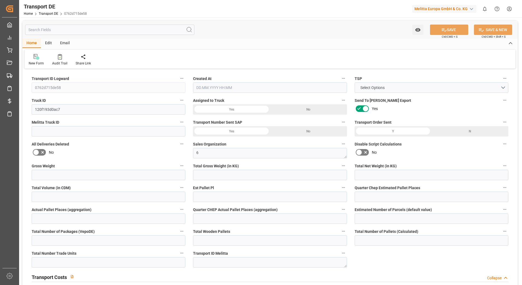
type input "0"
type input "6.25"
type input "0"
type input "7"
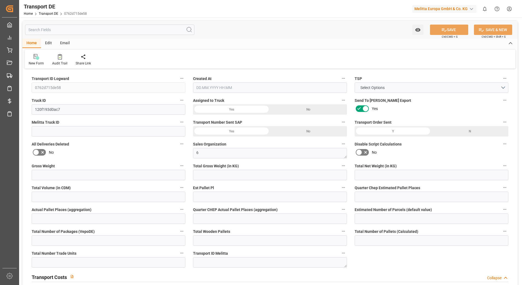
type input "7"
type input "0"
type input "319.03"
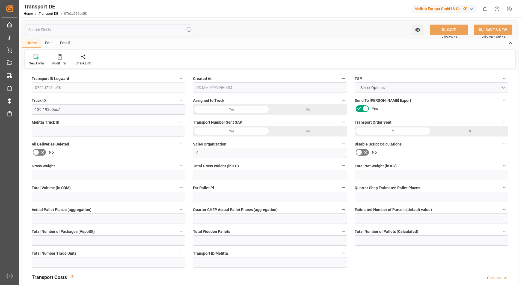
type input "40.761"
type input "319.03"
type input "80"
type input "0"
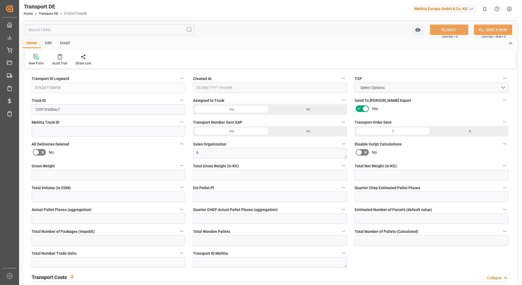
type input "0"
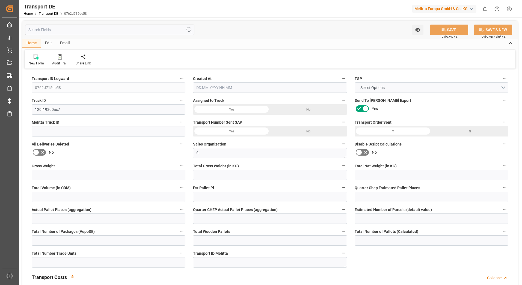
type input "0"
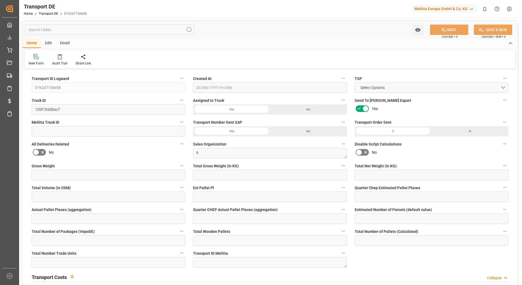
type input "0"
type input "1996.245"
type input "10767.6795"
type input "21"
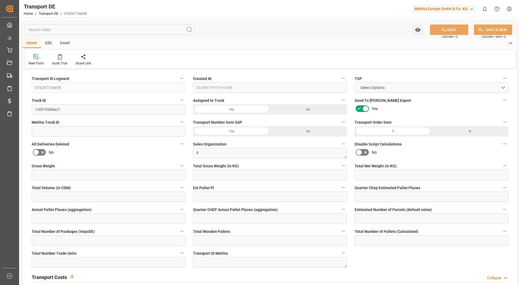
type input "80"
type input "7"
type input "0"
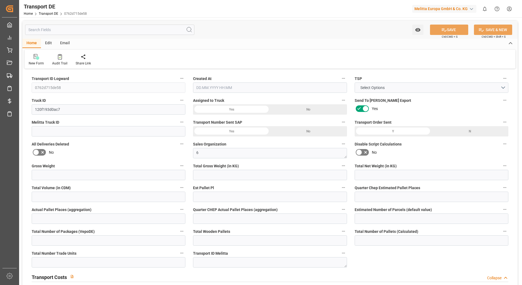
type input "0"
type input "1"
type input "0"
type input "513"
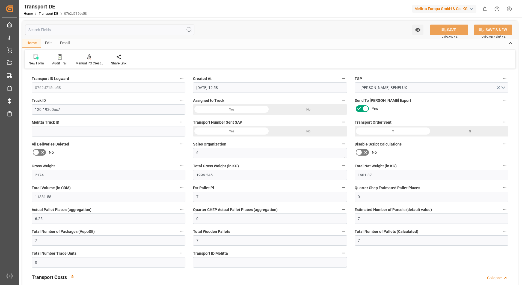
type input "20.01.2025 12:58"
type input "[DATE]"
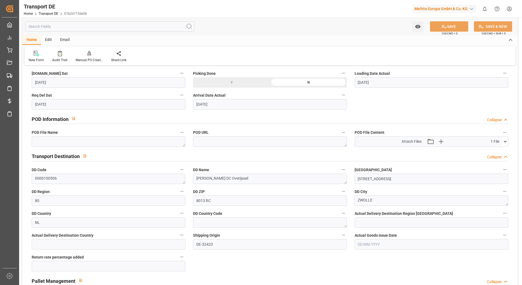
scroll to position [327, 0]
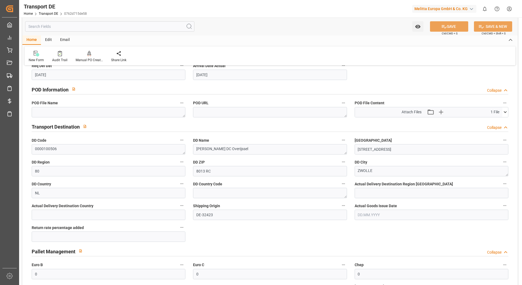
click at [503, 111] on icon at bounding box center [505, 112] width 6 height 6
click at [491, 122] on icon at bounding box center [491, 122] width 6 height 6
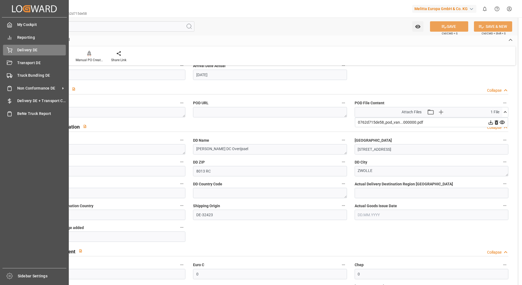
click at [10, 46] on div "Delivery DE Delivery DE" at bounding box center [34, 50] width 63 height 11
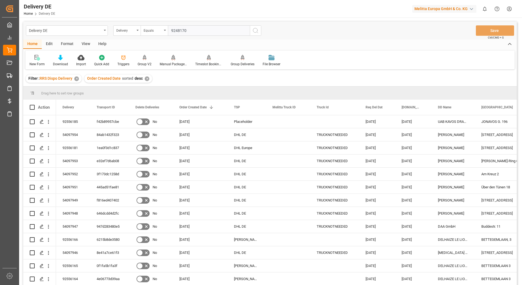
type input "92481707"
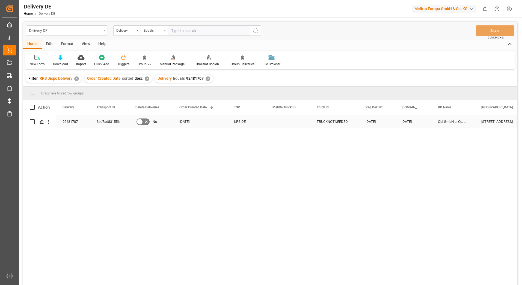
click at [101, 123] on div "3be7ad831556" at bounding box center [109, 121] width 39 height 13
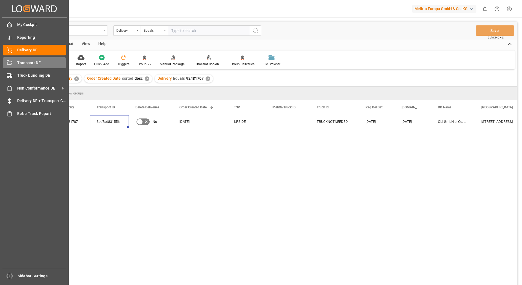
click at [7, 61] on icon at bounding box center [9, 62] width 5 height 4
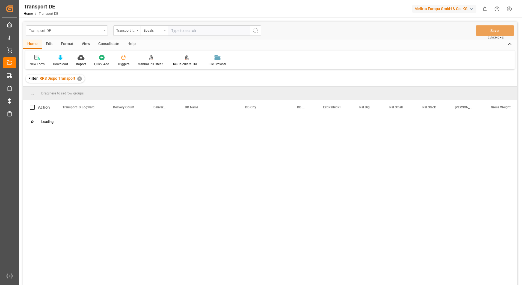
click at [179, 31] on input "text" at bounding box center [209, 30] width 82 height 10
paste input "3be7ad831556"
type input "3be7ad831556"
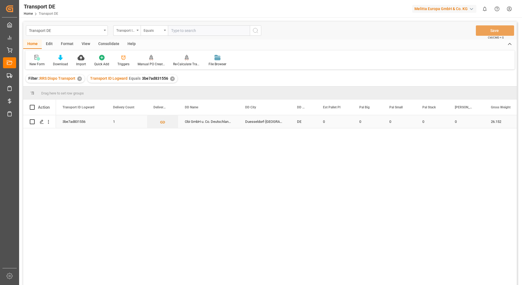
click at [85, 120] on div "3be7ad831556" at bounding box center [81, 121] width 50 height 13
click at [42, 123] on icon "Press SPACE to select this row." at bounding box center [42, 121] width 4 height 4
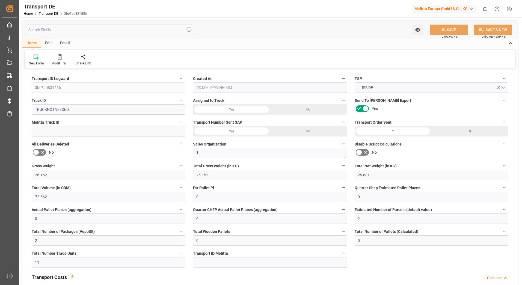
type input "26.152"
type input "25.881"
type input "72.662"
type input "0"
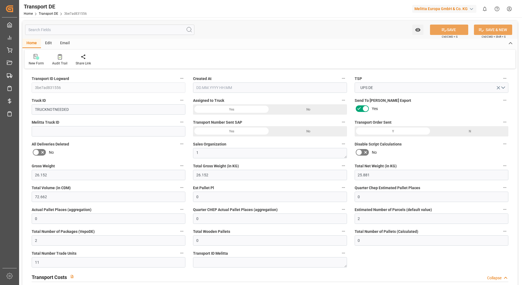
type input "0"
type input "2"
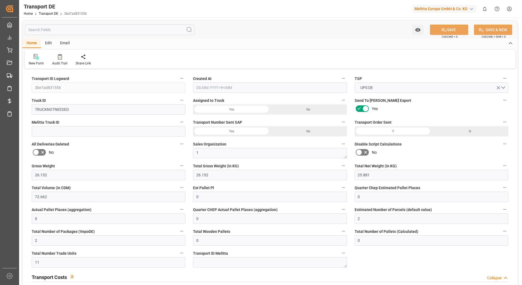
type input "0"
type input "11"
type input "0"
type input "6"
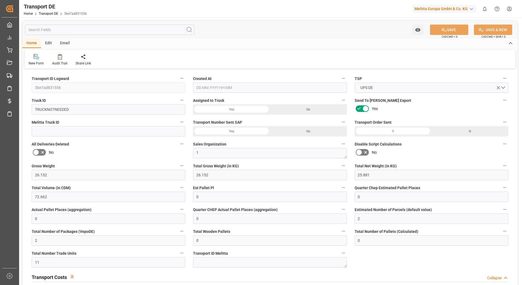
type input "27.665"
type input "6"
type input "40"
type input "0"
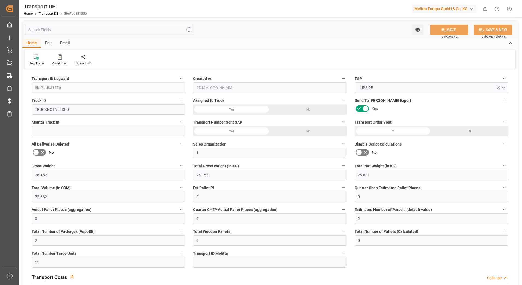
type input "0"
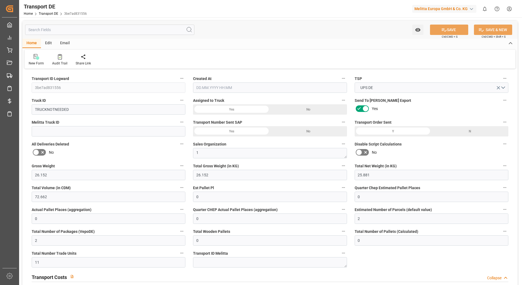
type input "0"
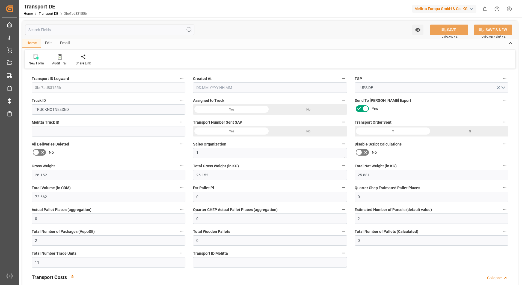
type input "0"
type input "26.152"
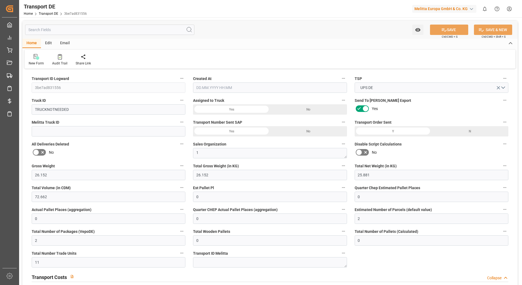
type input "2800"
type input "21"
type input "80"
type input "0"
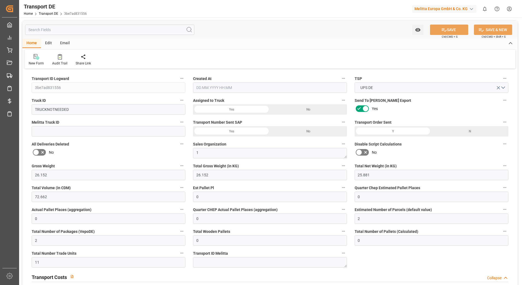
type input "0"
type input "1"
type input "0"
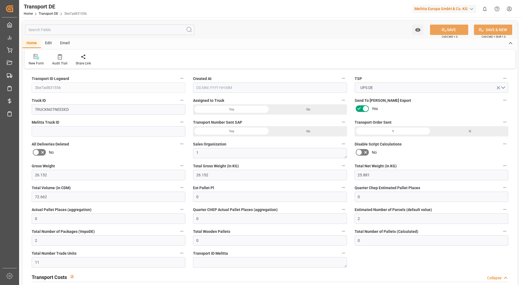
type input "0"
type input "11"
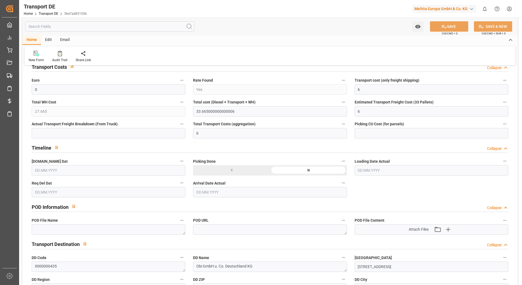
type input "16.01.2025 22:01"
type input "24.01.2025"
type input "[DATE]"
type input "27.01.2025"
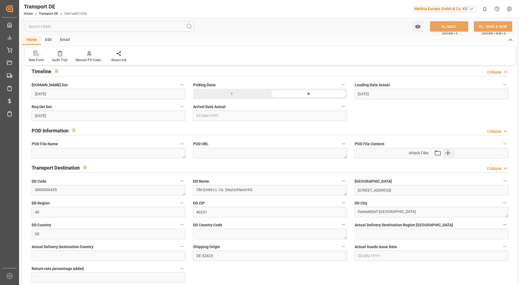
scroll to position [300, 0]
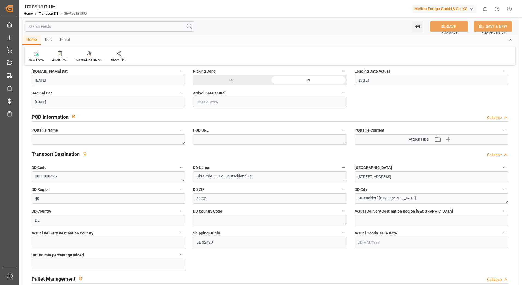
click at [503, 139] on div "Attach Files Attach existing file Upload new file" at bounding box center [431, 140] width 153 height 10
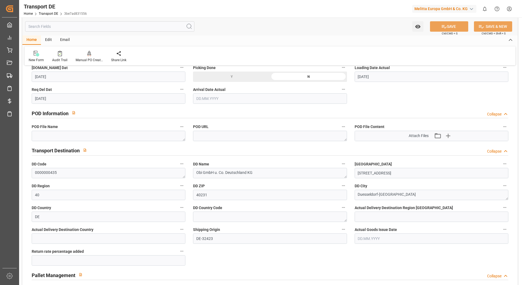
scroll to position [273, 0]
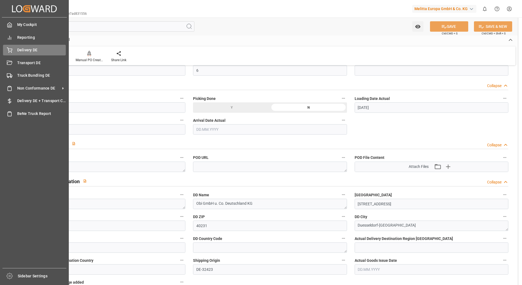
click at [13, 48] on div "Delivery DE Delivery DE" at bounding box center [34, 50] width 63 height 11
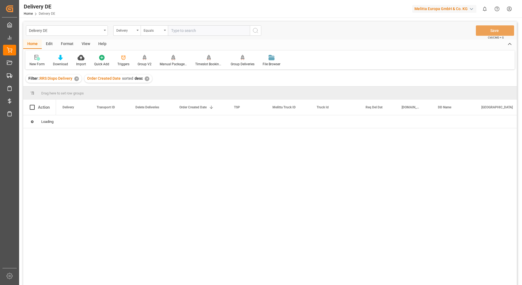
click at [173, 31] on input "text" at bounding box center [209, 30] width 82 height 10
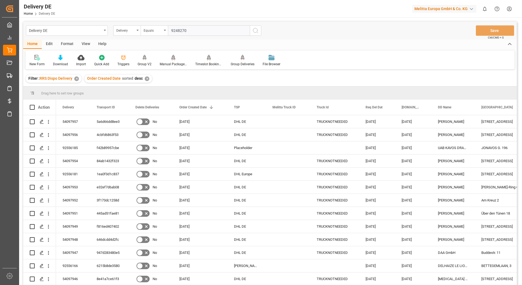
type input "92482703"
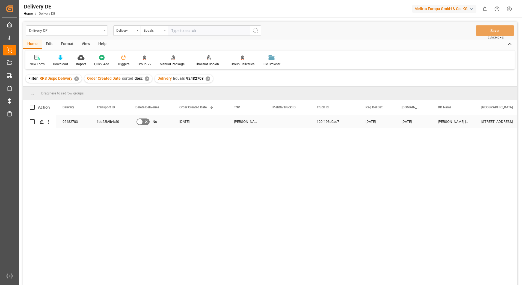
click at [102, 122] on div "1bb23b9b4cf0" at bounding box center [109, 121] width 39 height 13
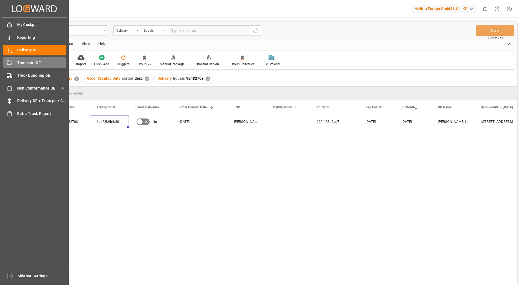
click at [7, 60] on icon at bounding box center [9, 62] width 5 height 5
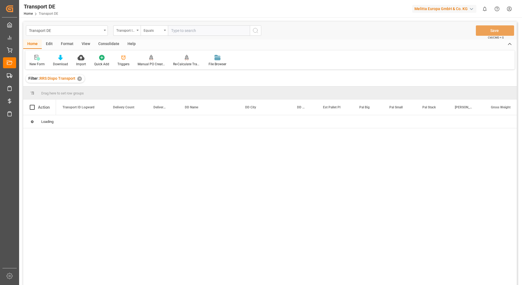
click at [178, 31] on input "text" at bounding box center [209, 30] width 82 height 10
paste input "1bb23b9b4cf0"
type input "1bb23b9b4cf0"
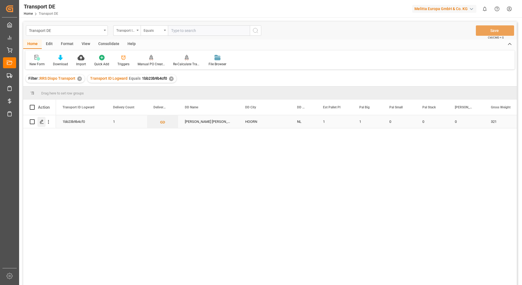
click at [43, 121] on icon "Press SPACE to select this row." at bounding box center [42, 121] width 4 height 4
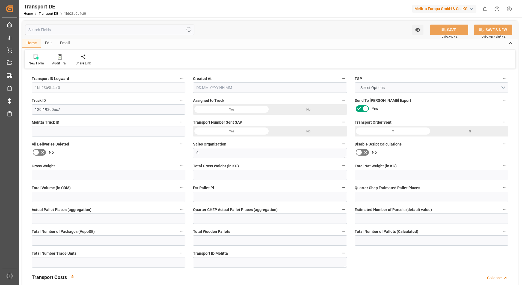
type input "321"
type input "295.488"
type input "238.464"
type input "1643.04"
type input "1"
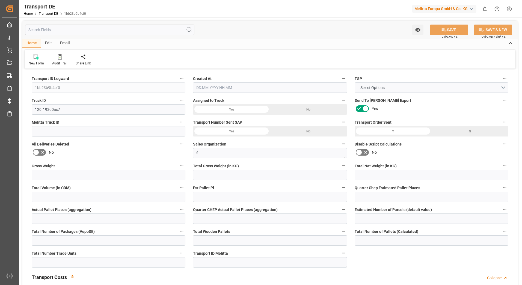
type input "0"
type input "1"
type input "0"
type input "1"
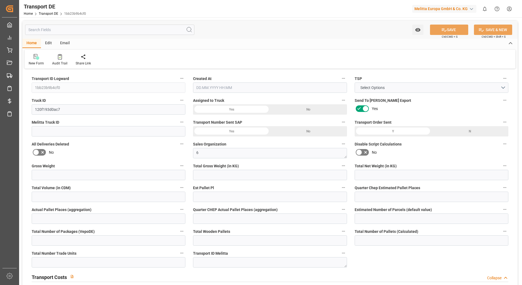
type input "1"
type input "0"
type input "63.61"
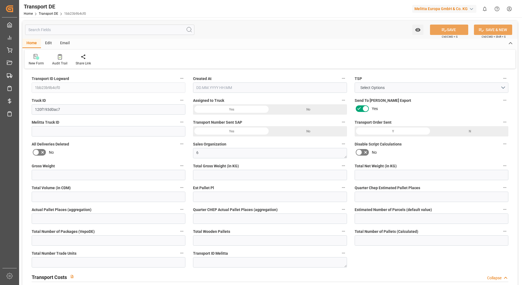
type input "8.973"
type input "63.61"
type input "16"
type input "0"
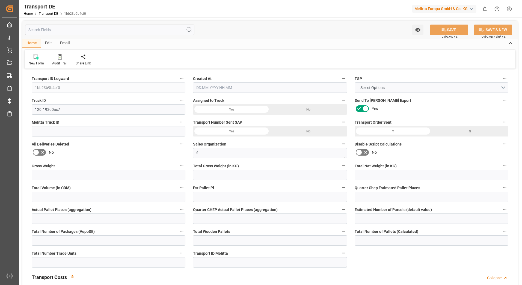
type input "0"
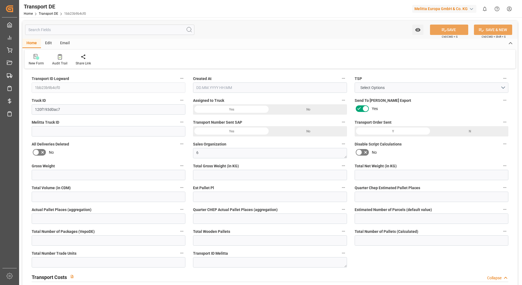
type input "0"
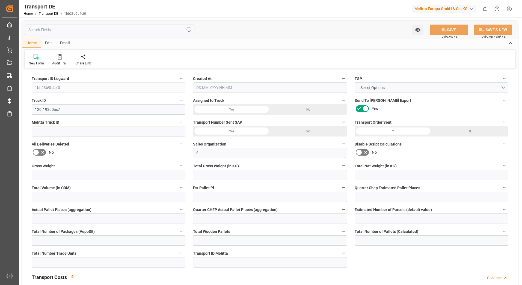
type input "0"
type input "295.488"
type input "4710.8598"
type input "21"
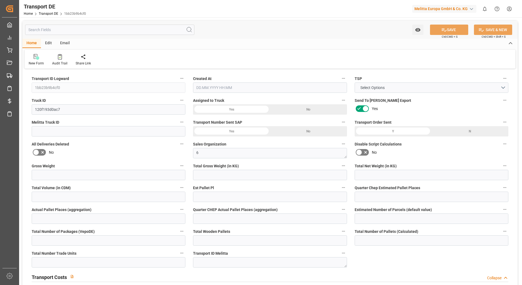
type input "35"
type input "1"
type input "0"
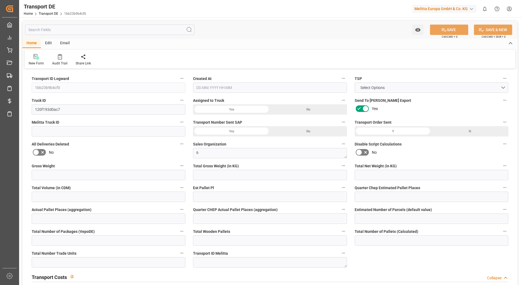
type input "0"
type input "1"
type input "0"
type input "72"
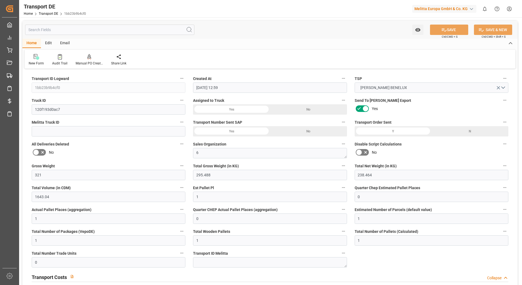
type input "[DATE] 12:59"
type input "[DATE]"
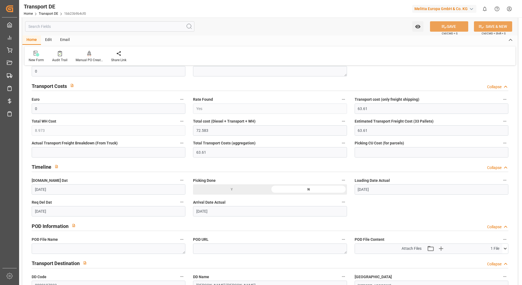
scroll to position [218, 0]
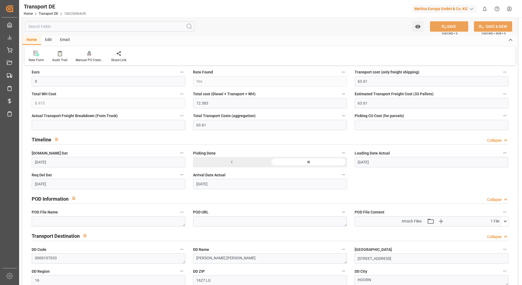
click at [505, 221] on icon at bounding box center [505, 221] width 6 height 6
click at [490, 230] on icon at bounding box center [491, 232] width 6 height 6
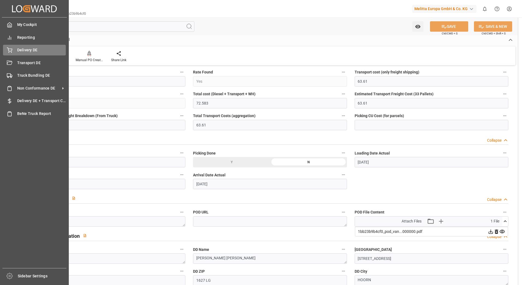
click at [9, 49] on icon at bounding box center [9, 50] width 5 height 4
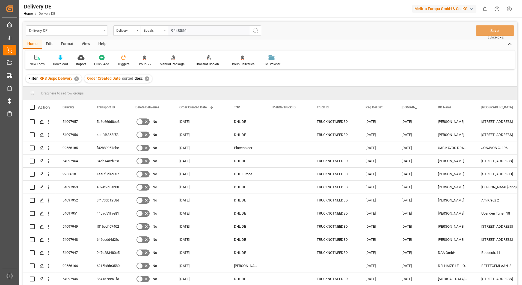
type input "92485566"
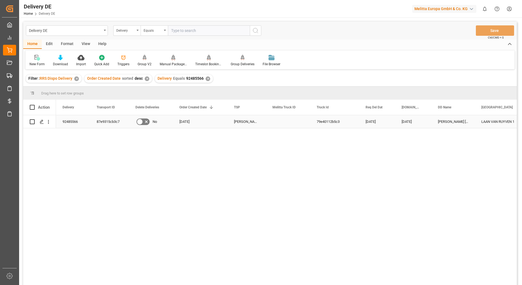
click at [109, 119] on div "87e9315cb3c7" at bounding box center [109, 121] width 39 height 13
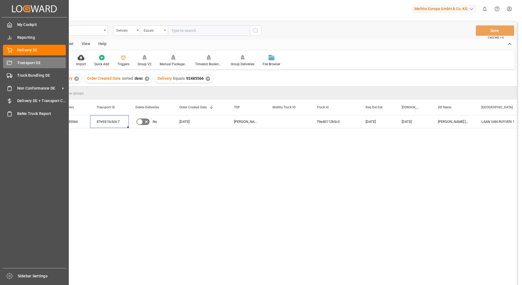
click at [10, 60] on icon at bounding box center [9, 62] width 5 height 5
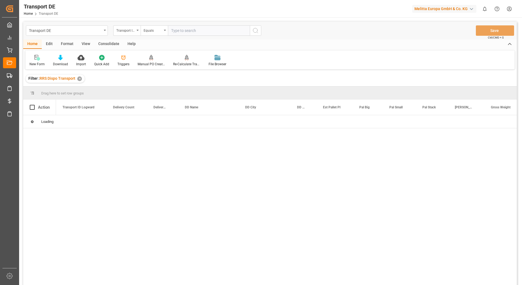
click at [174, 29] on input "text" at bounding box center [209, 30] width 82 height 10
paste input "87e9315cb3c7"
type input "87e9315cb3c7"
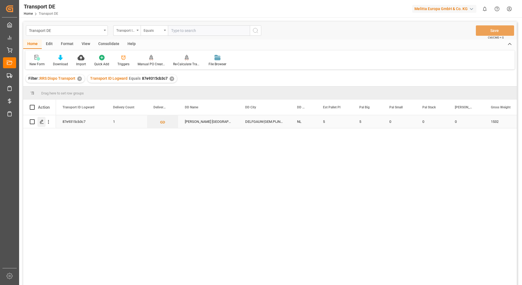
click at [40, 123] on polygon "Press SPACE to select this row." at bounding box center [41, 121] width 3 height 3
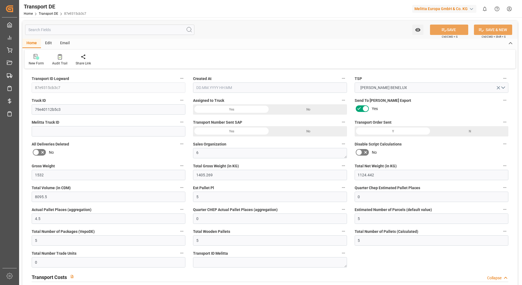
type input "1532"
type input "1405.269"
type input "1124.442"
type input "8095.5"
type input "5"
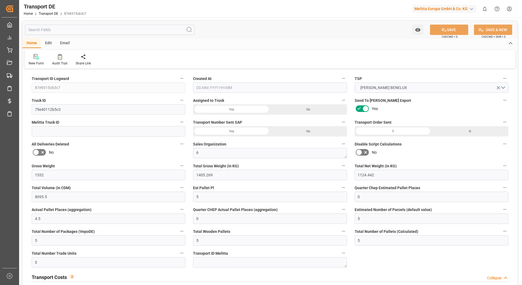
type input "0"
type input "4.5"
type input "0"
type input "5"
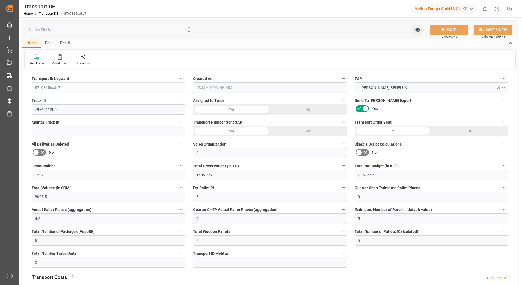
type input "5"
type input "0"
type input "241.03"
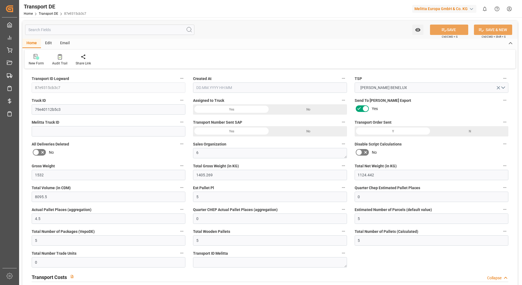
type input "30.165"
type input "241.03"
type input "26"
type input "0"
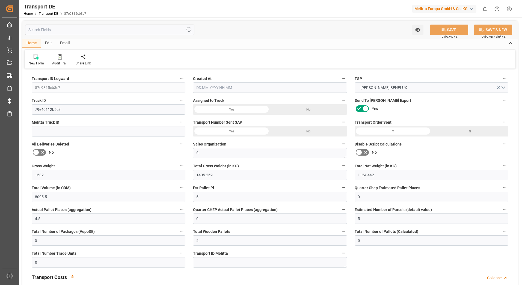
type input "0"
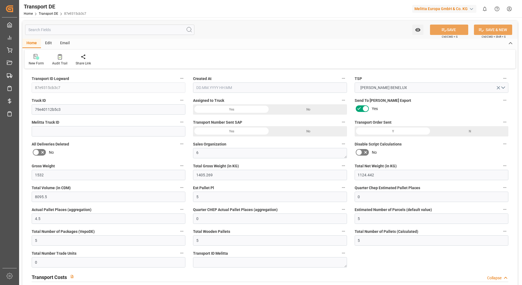
type input "0"
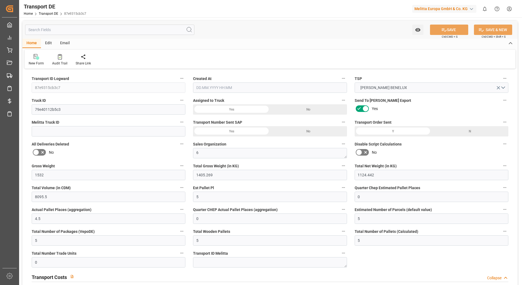
type input "0"
type input "1405.269"
type input "4710.8598"
type input "21"
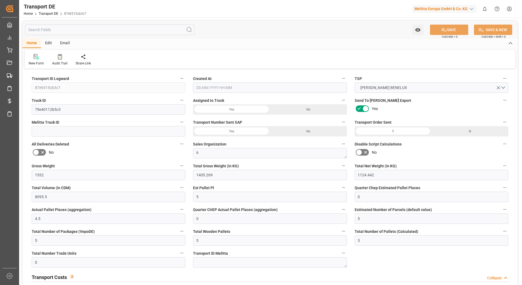
type input "35"
type input "5"
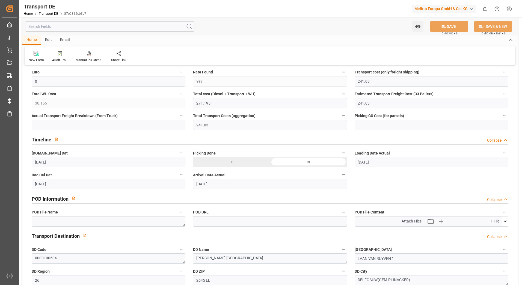
scroll to position [273, 0]
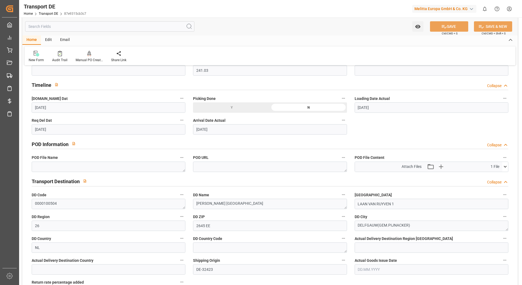
click at [504, 169] on icon at bounding box center [505, 167] width 6 height 6
click at [490, 177] on icon at bounding box center [490, 177] width 4 height 4
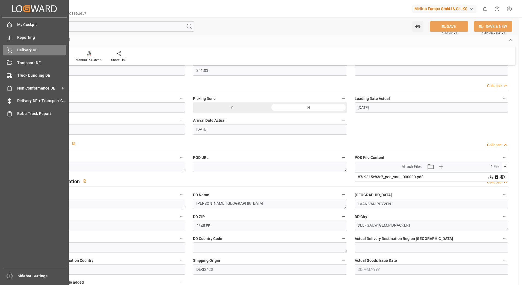
click at [9, 50] on icon at bounding box center [9, 49] width 5 height 5
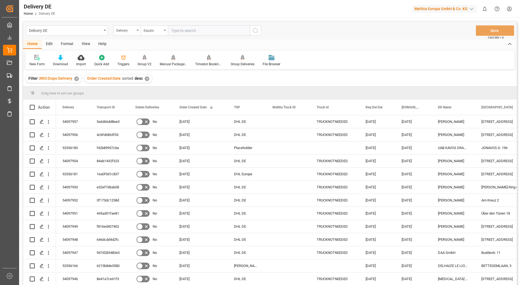
click at [200, 32] on input "text" at bounding box center [209, 30] width 82 height 10
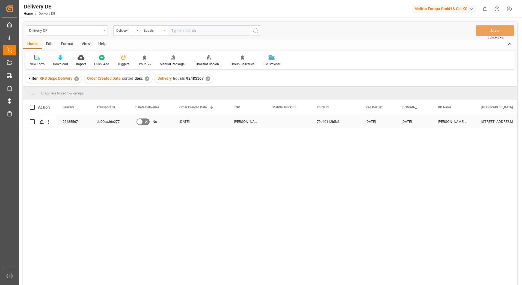
click at [106, 123] on div "db90ea36e277" at bounding box center [109, 121] width 39 height 13
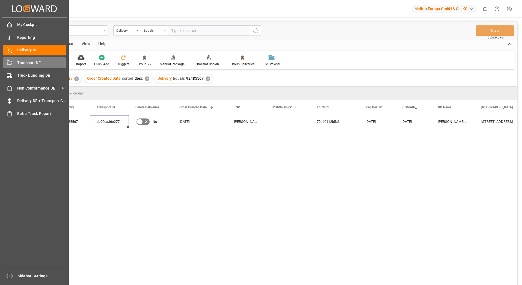
click at [20, 59] on div "Transport DE Transport DE" at bounding box center [34, 62] width 63 height 11
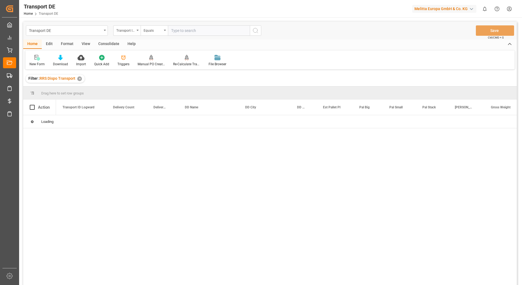
click at [175, 33] on input "text" at bounding box center [209, 30] width 82 height 10
paste input "db90ea36e277"
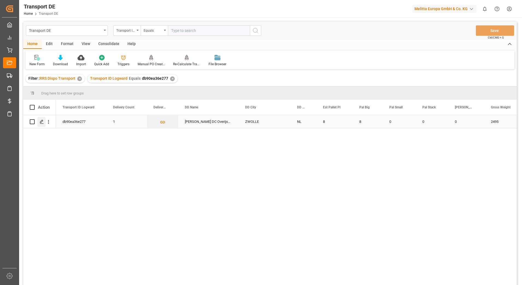
click at [41, 122] on icon "Press SPACE to select this row." at bounding box center [42, 121] width 4 height 4
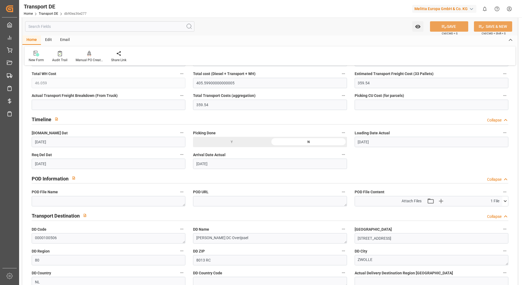
scroll to position [273, 0]
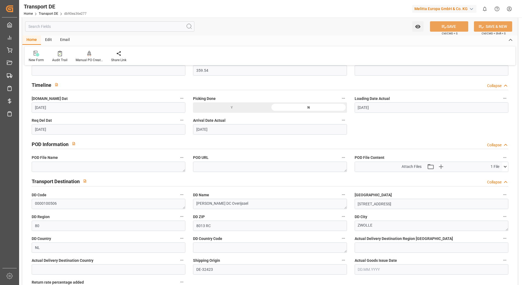
click at [504, 168] on icon at bounding box center [505, 167] width 6 height 6
click at [490, 177] on icon at bounding box center [491, 177] width 6 height 6
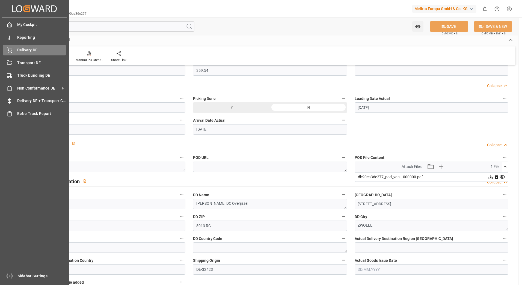
click at [13, 49] on div "Delivery DE Delivery DE" at bounding box center [34, 50] width 63 height 11
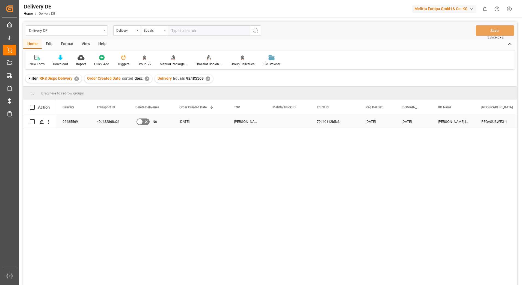
click at [104, 128] on div "40c432868a2f" at bounding box center [109, 121] width 39 height 13
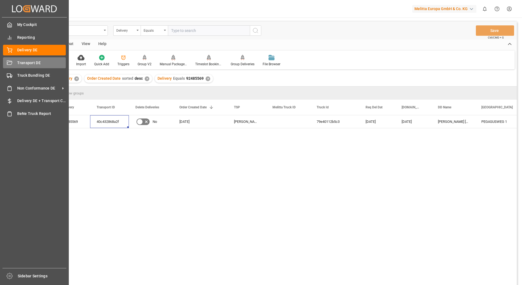
click at [15, 62] on div "Transport DE Transport DE" at bounding box center [34, 62] width 63 height 11
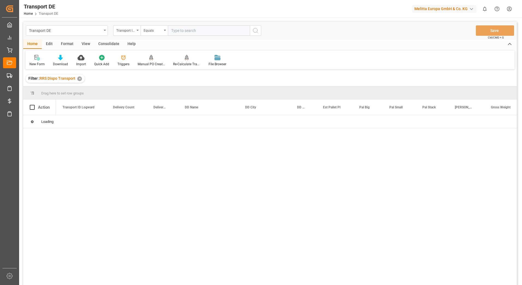
click at [176, 31] on input "text" at bounding box center [209, 30] width 82 height 10
paste input "40c432868a2f"
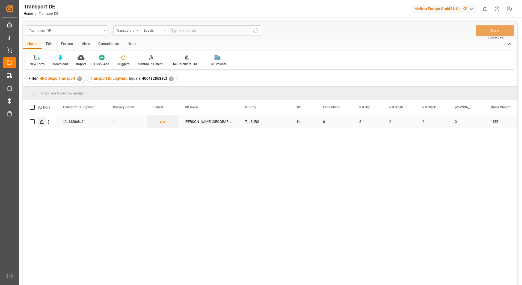
click at [44, 123] on div "Press SPACE to select this row." at bounding box center [41, 122] width 8 height 10
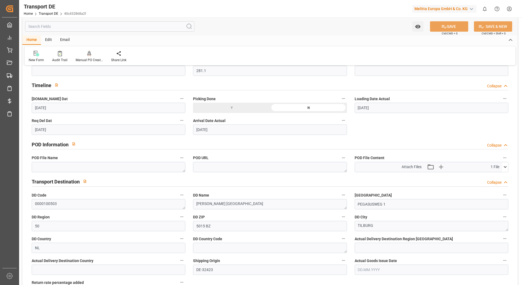
scroll to position [273, 0]
click at [505, 168] on icon at bounding box center [505, 167] width 6 height 6
click at [490, 178] on icon at bounding box center [491, 177] width 6 height 6
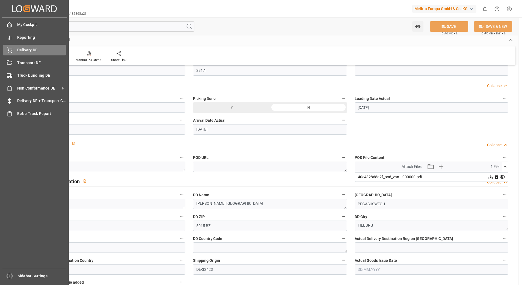
click at [5, 51] on div at bounding box center [7, 50] width 9 height 6
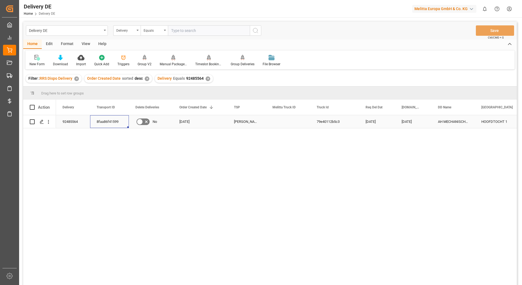
click at [110, 123] on div "8faa86f41599" at bounding box center [109, 121] width 39 height 13
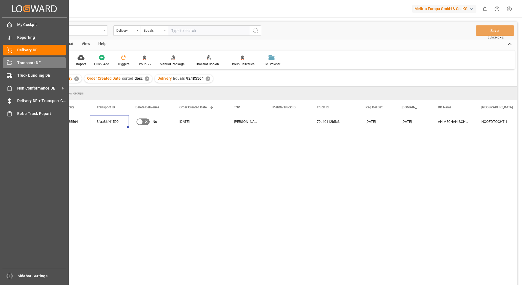
click at [12, 63] on icon at bounding box center [9, 62] width 5 height 4
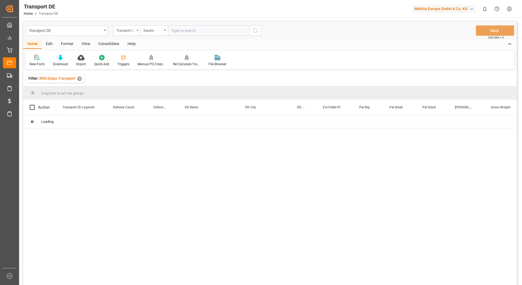
click at [187, 31] on input "text" at bounding box center [209, 30] width 82 height 10
paste input "8faa86f41599"
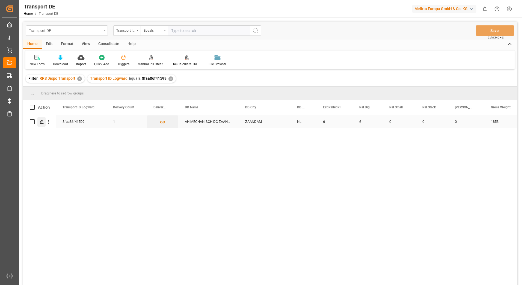
click at [41, 123] on icon "Press SPACE to select this row." at bounding box center [42, 121] width 4 height 4
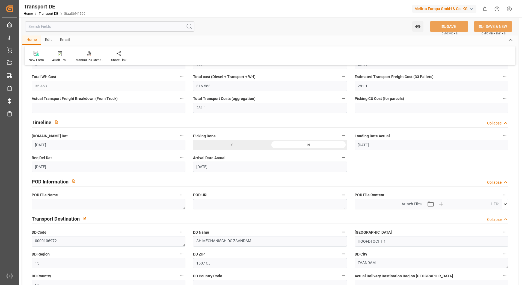
scroll to position [273, 0]
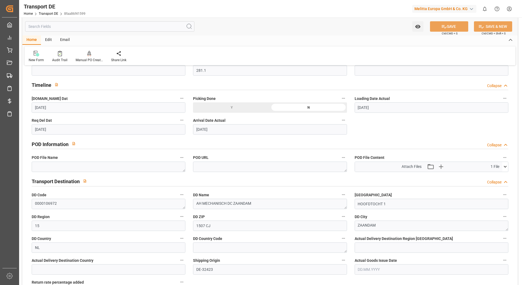
click at [504, 168] on icon at bounding box center [505, 167] width 6 height 6
click at [490, 177] on icon at bounding box center [490, 177] width 4 height 4
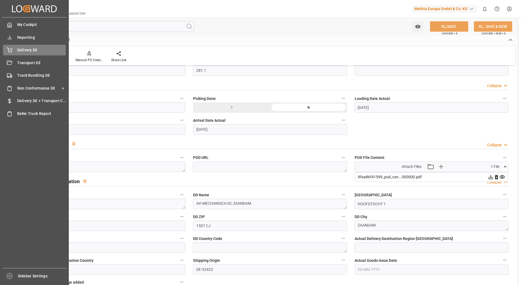
click at [6, 48] on div at bounding box center [7, 50] width 9 height 6
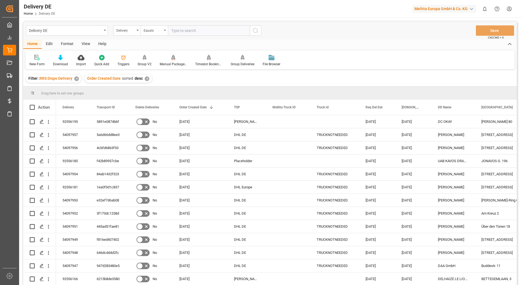
click at [186, 31] on input "text" at bounding box center [209, 30] width 82 height 10
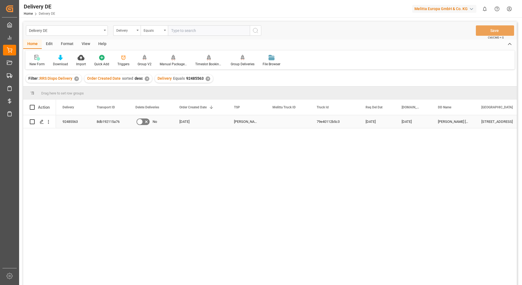
click at [113, 117] on div "8db192115a76" at bounding box center [109, 121] width 39 height 13
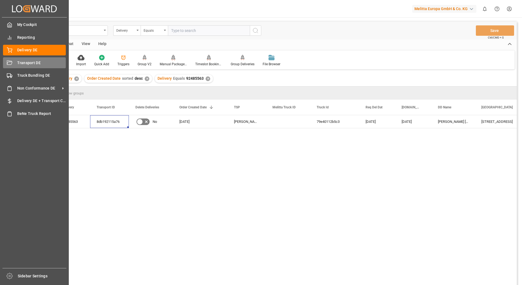
click at [13, 63] on div "Transport DE Transport DE" at bounding box center [34, 62] width 63 height 11
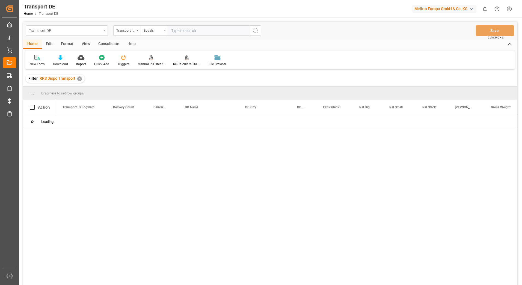
click at [173, 32] on input "text" at bounding box center [209, 30] width 82 height 10
paste input "8db192115a76"
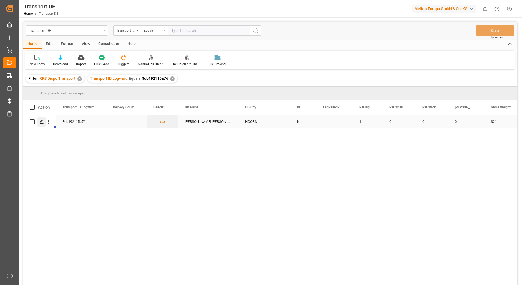
click at [40, 121] on icon "Press SPACE to select this row." at bounding box center [42, 121] width 4 height 4
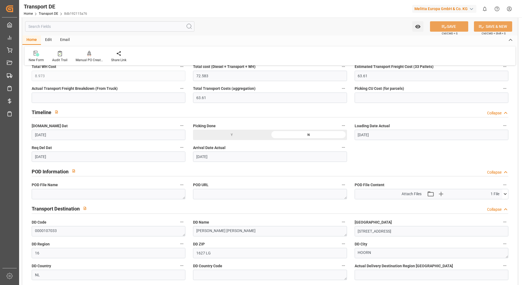
scroll to position [300, 0]
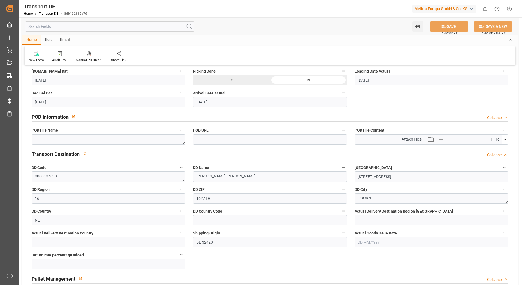
click at [503, 140] on icon at bounding box center [505, 139] width 6 height 6
click at [491, 149] on icon at bounding box center [490, 149] width 4 height 4
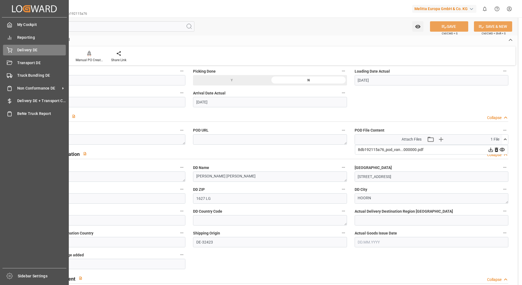
click at [10, 49] on icon at bounding box center [9, 50] width 5 height 4
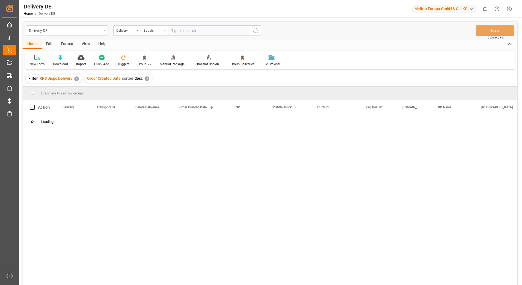
click at [202, 31] on input "text" at bounding box center [209, 30] width 82 height 10
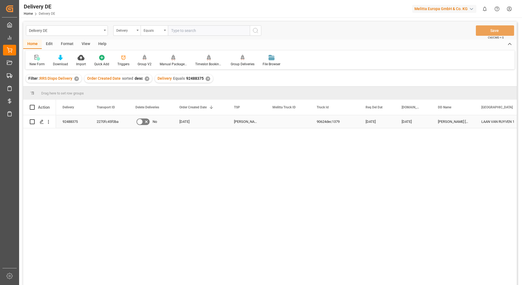
click at [117, 122] on div "2270fc45f0ba" at bounding box center [109, 121] width 39 height 13
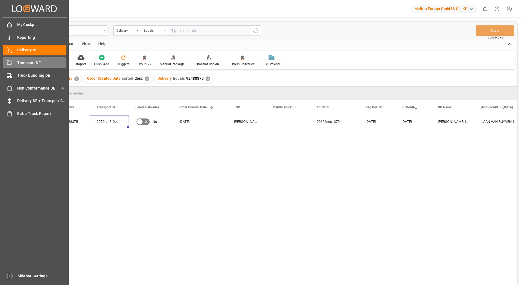
click at [11, 61] on icon at bounding box center [9, 62] width 5 height 5
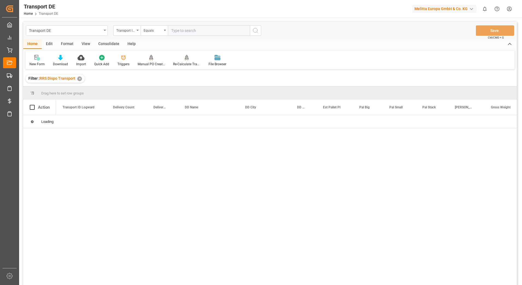
click at [172, 34] on input "text" at bounding box center [209, 30] width 82 height 10
paste input "2270fc45f0ba"
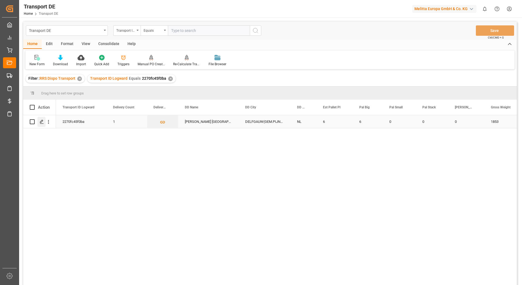
click at [42, 122] on icon "Press SPACE to select this row." at bounding box center [42, 121] width 4 height 4
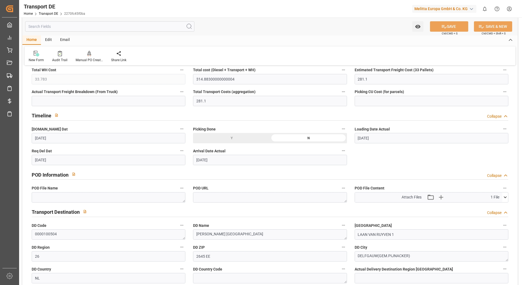
scroll to position [273, 0]
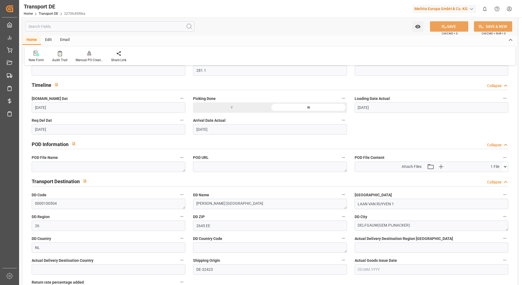
click at [504, 168] on icon at bounding box center [505, 167] width 6 height 6
click at [489, 176] on icon at bounding box center [491, 177] width 6 height 6
